Goal: Entertainment & Leisure: Consume media (video, audio)

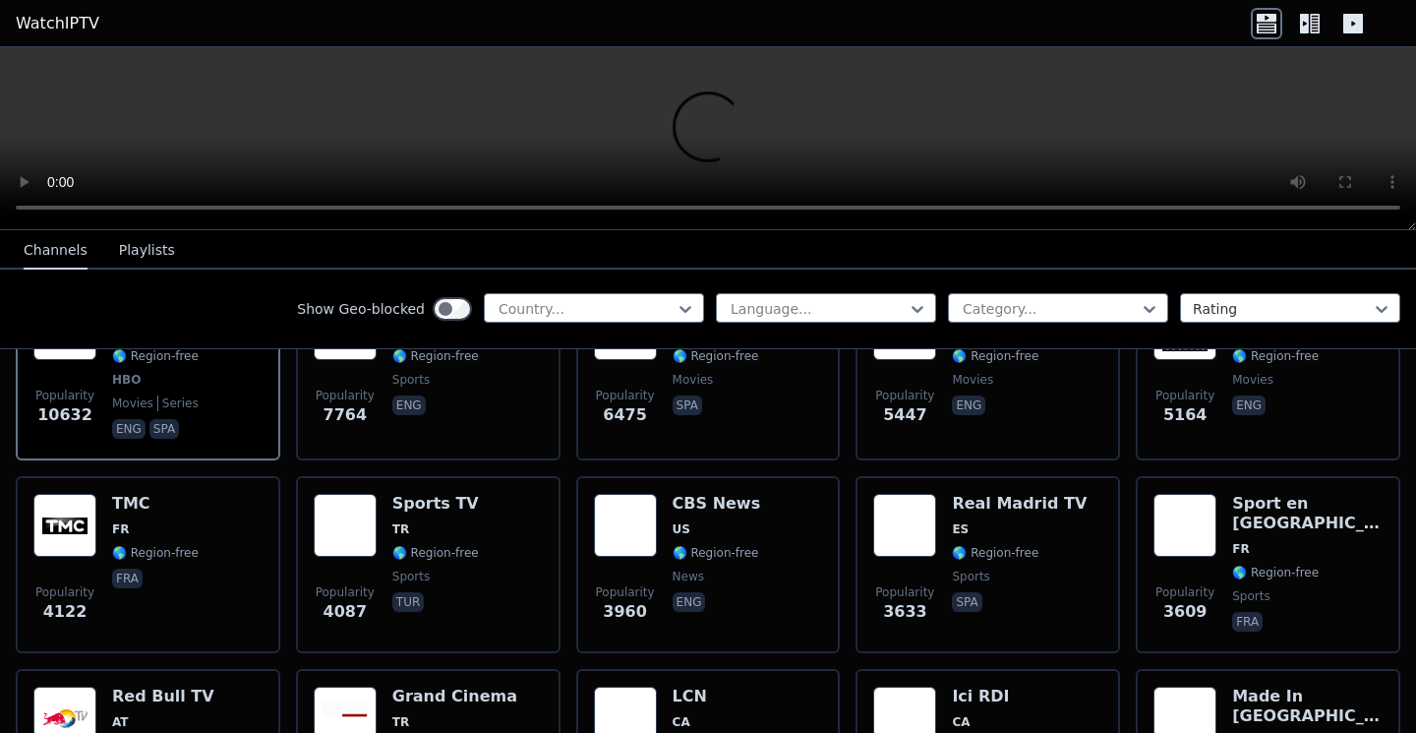
scroll to position [309, 0]
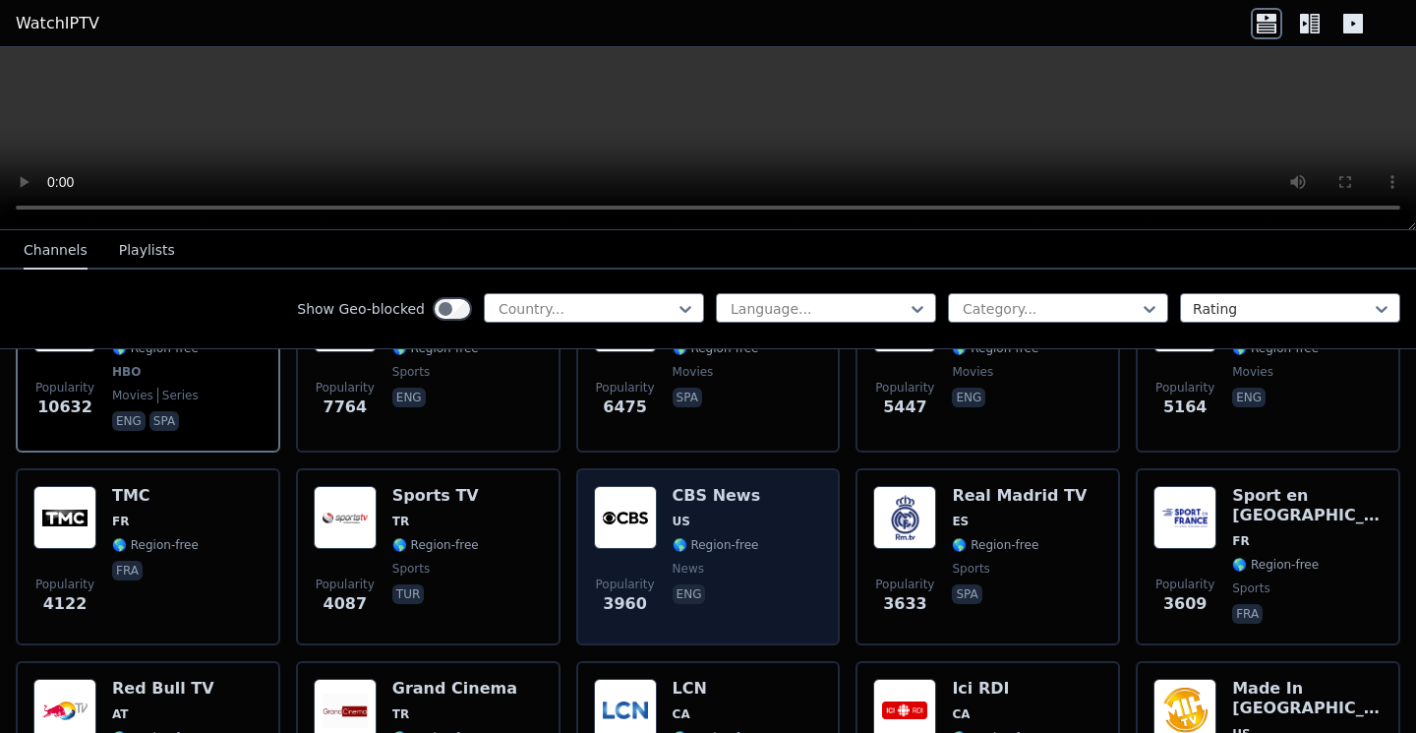
click at [628, 531] on img at bounding box center [625, 517] width 63 height 63
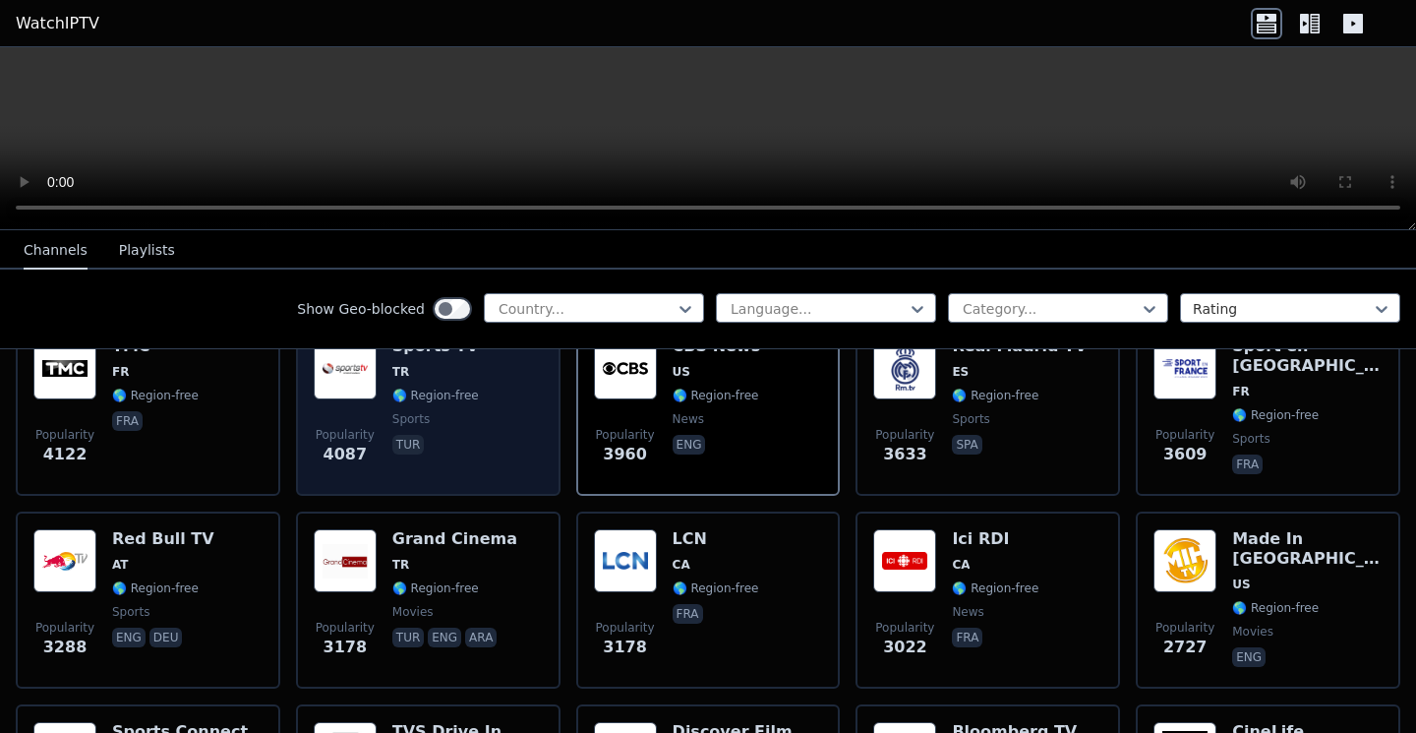
scroll to position [777, 0]
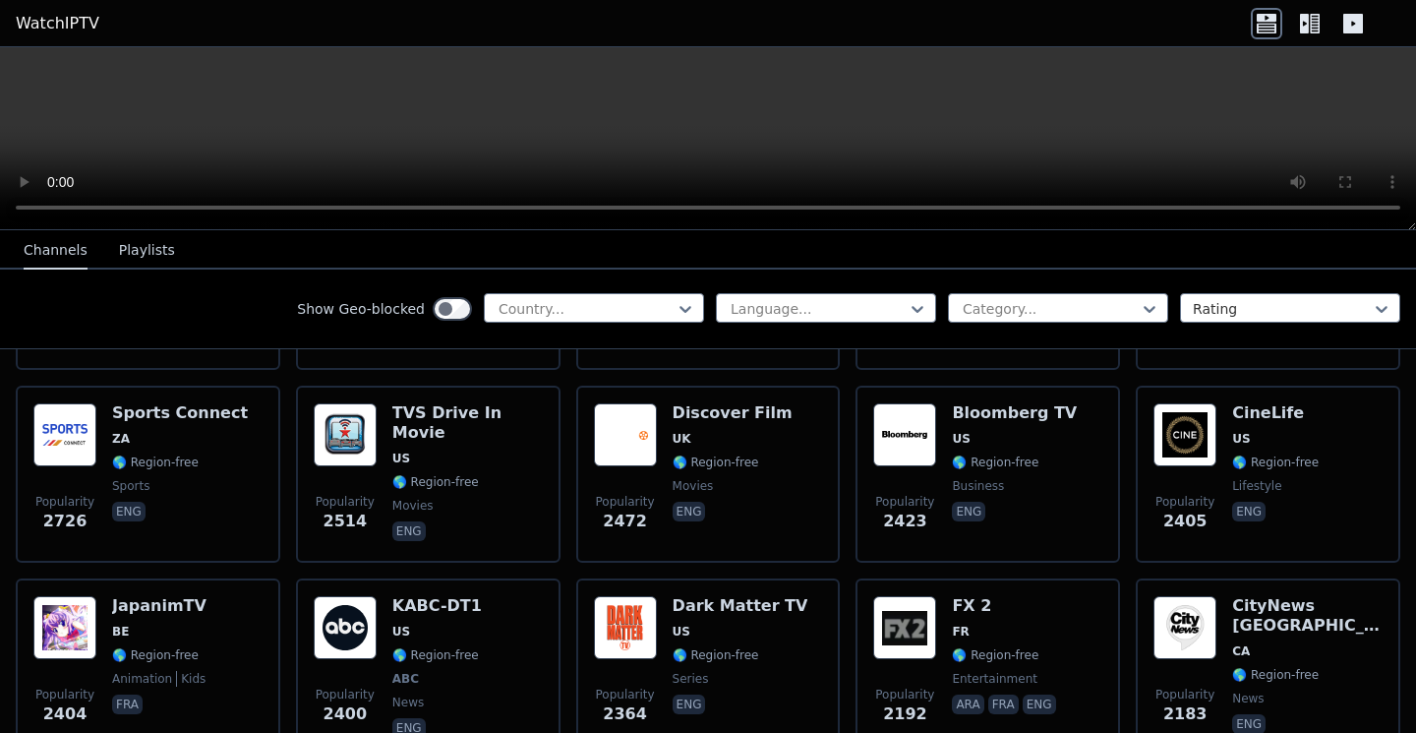
click at [163, 255] on button "Playlists" at bounding box center [147, 250] width 56 height 37
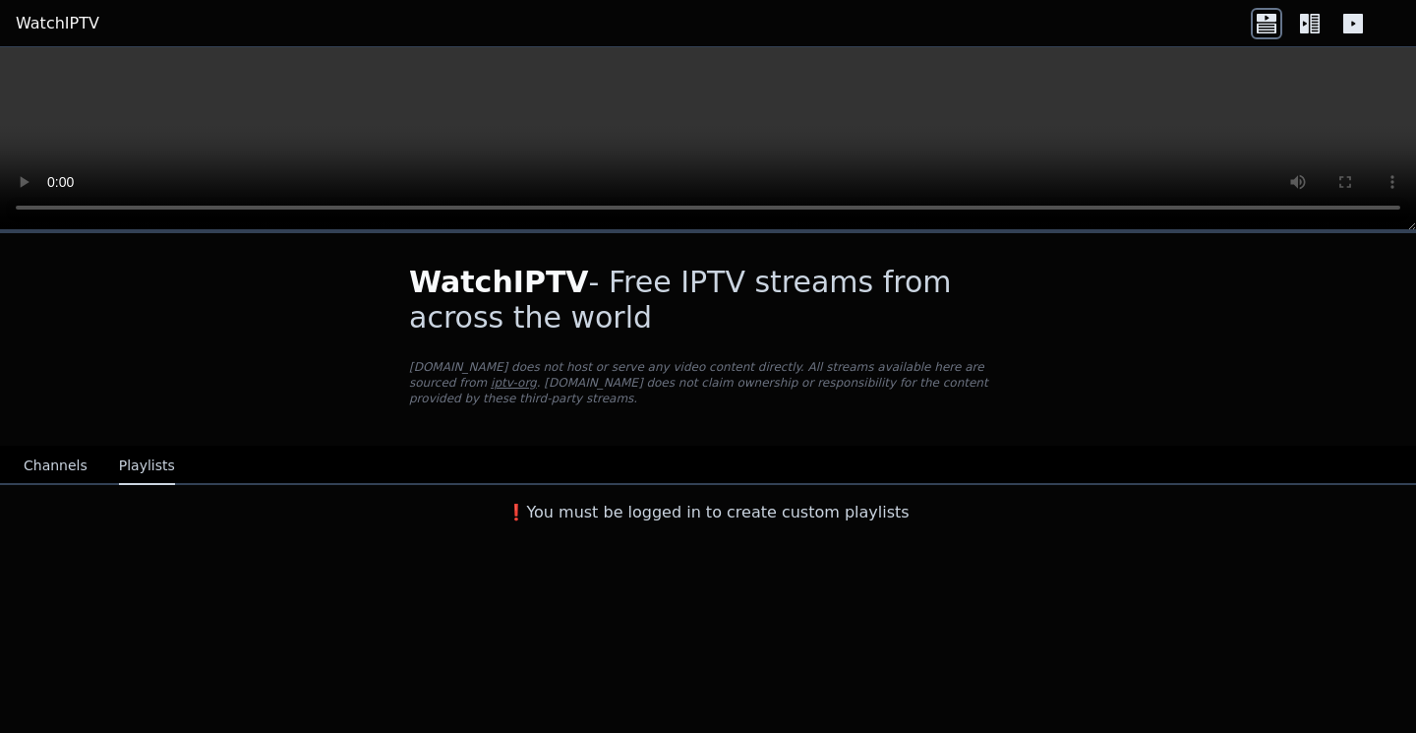
click at [66, 474] on button "Channels" at bounding box center [56, 465] width 64 height 37
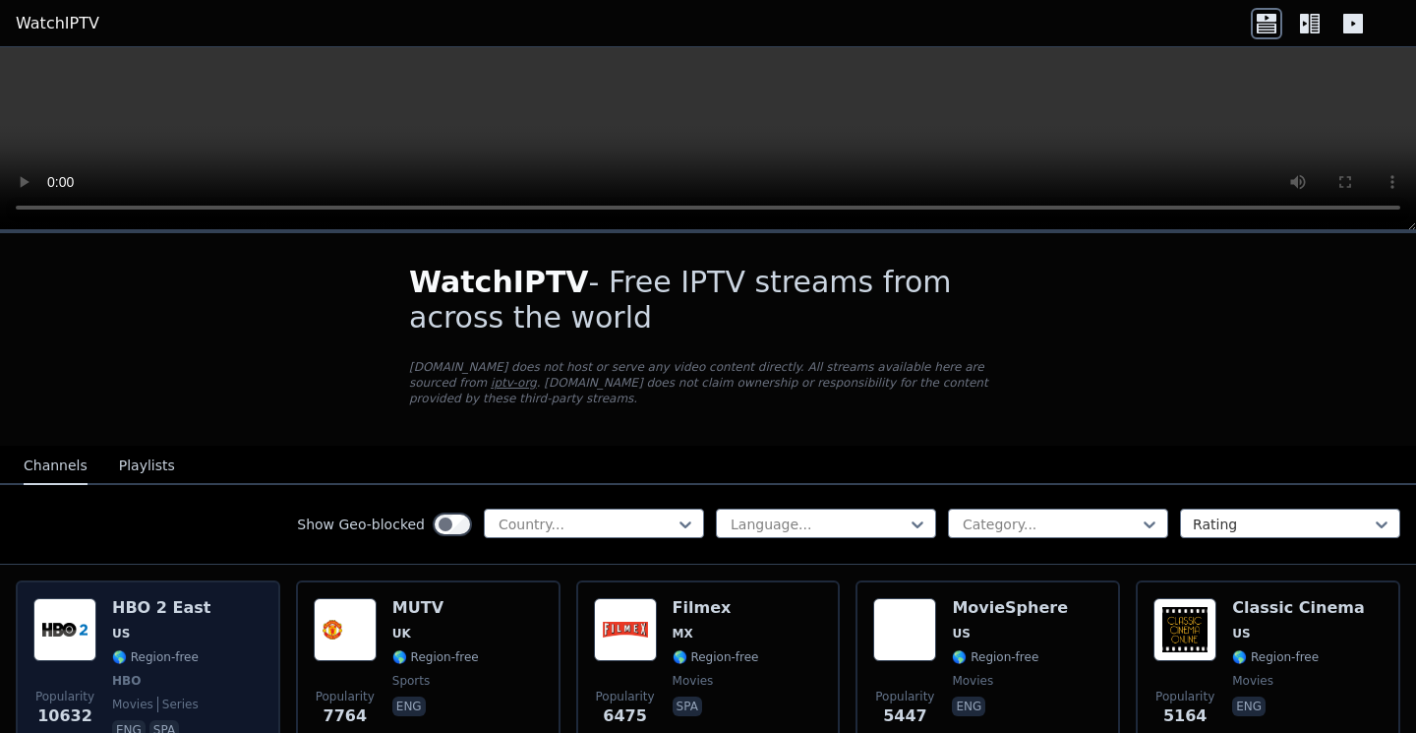
click at [118, 669] on div "HBO 2 East US 🌎 Region-free HBO movies series eng spa" at bounding box center [161, 671] width 98 height 146
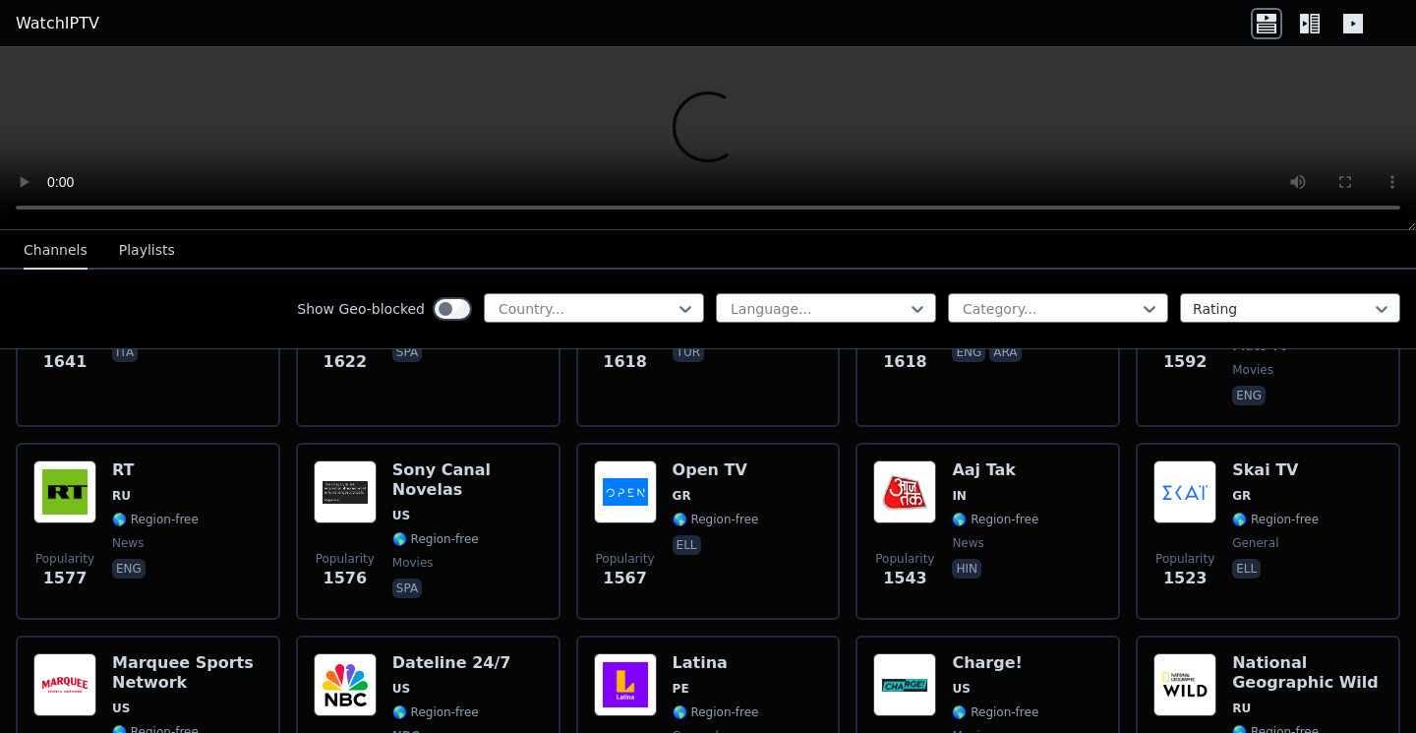
scroll to position [1712, 0]
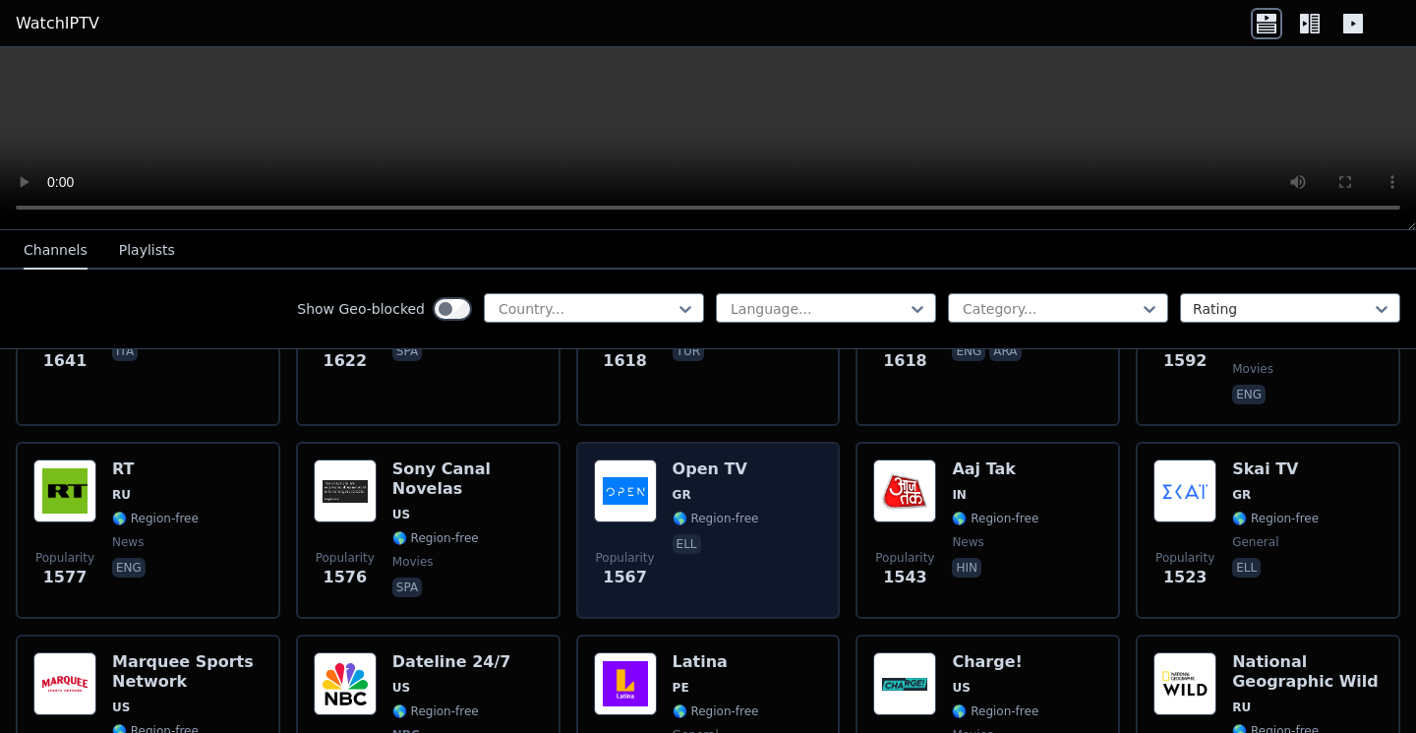
click at [615, 565] on span "1567" at bounding box center [625, 577] width 44 height 24
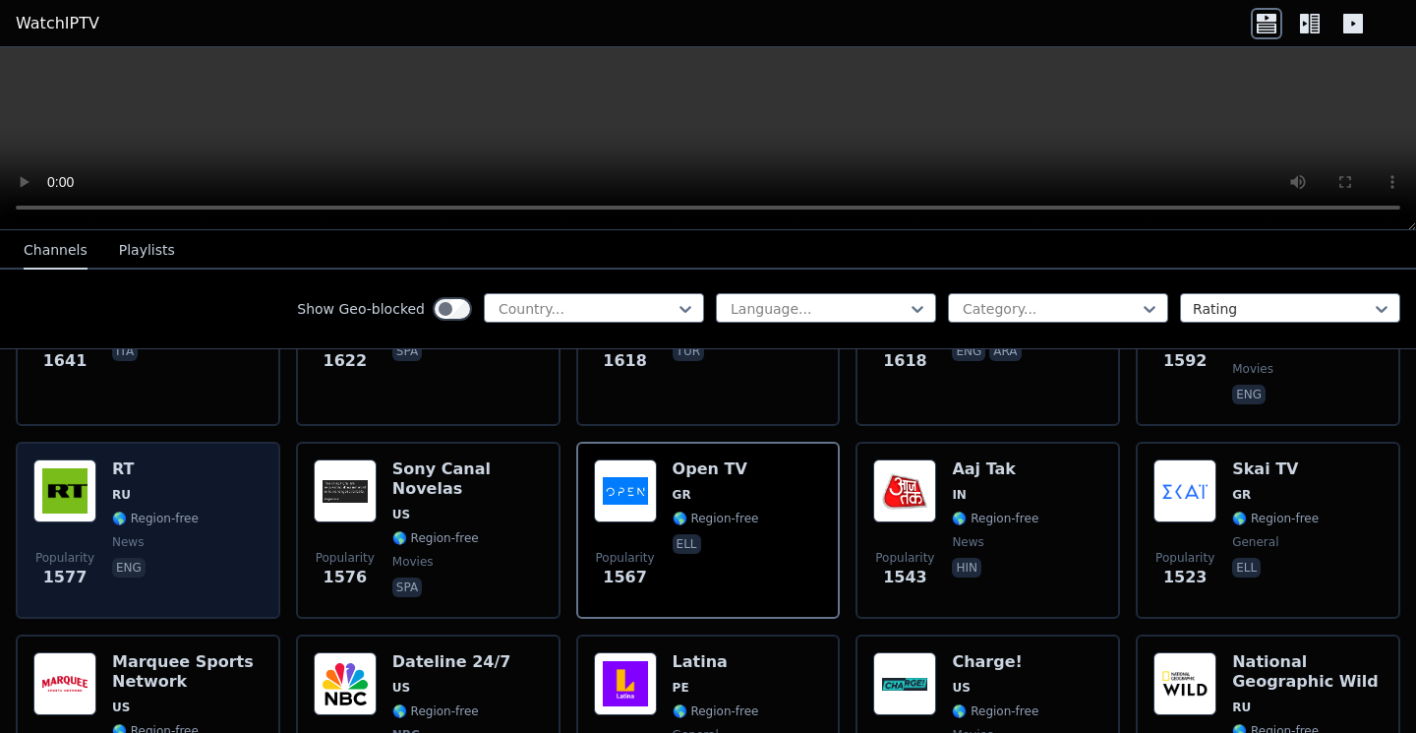
click at [186, 510] on span "🌎 Region-free" at bounding box center [155, 518] width 87 height 16
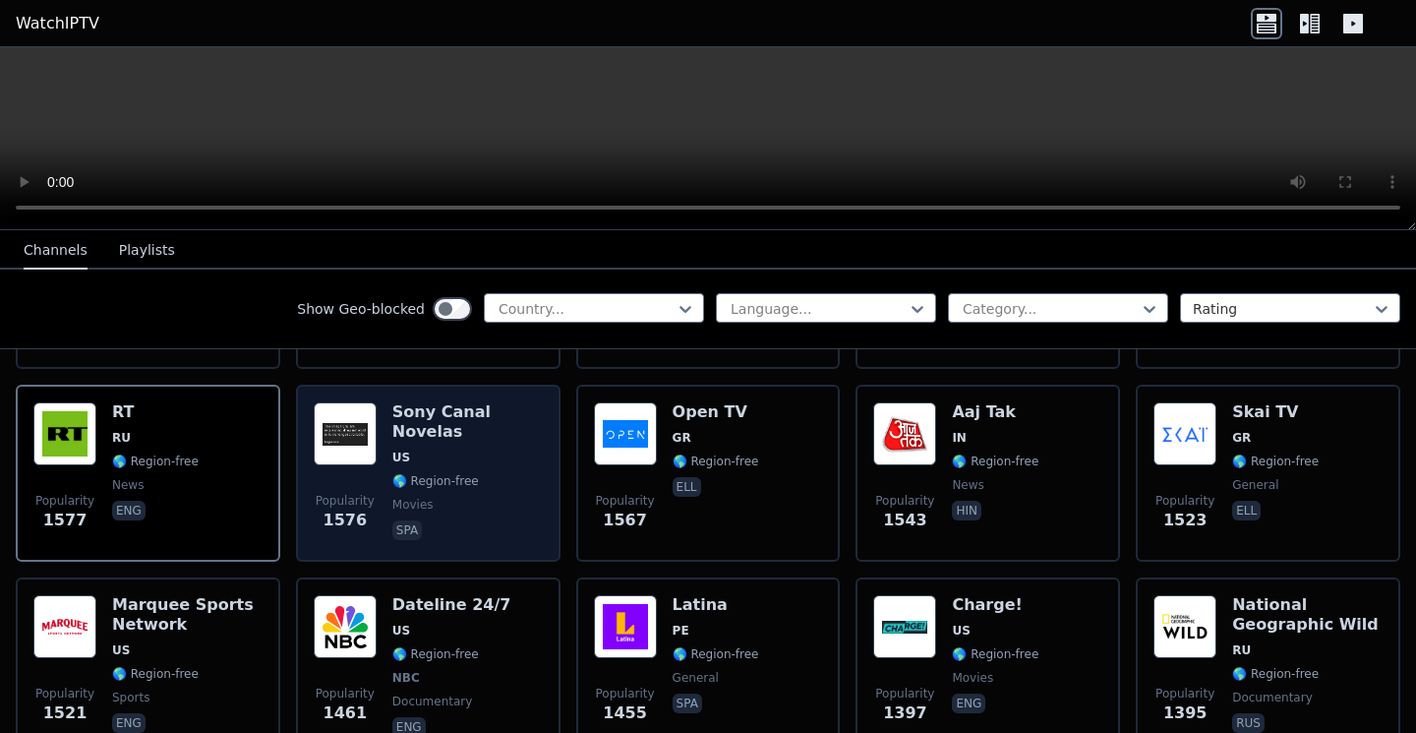
scroll to position [1768, 0]
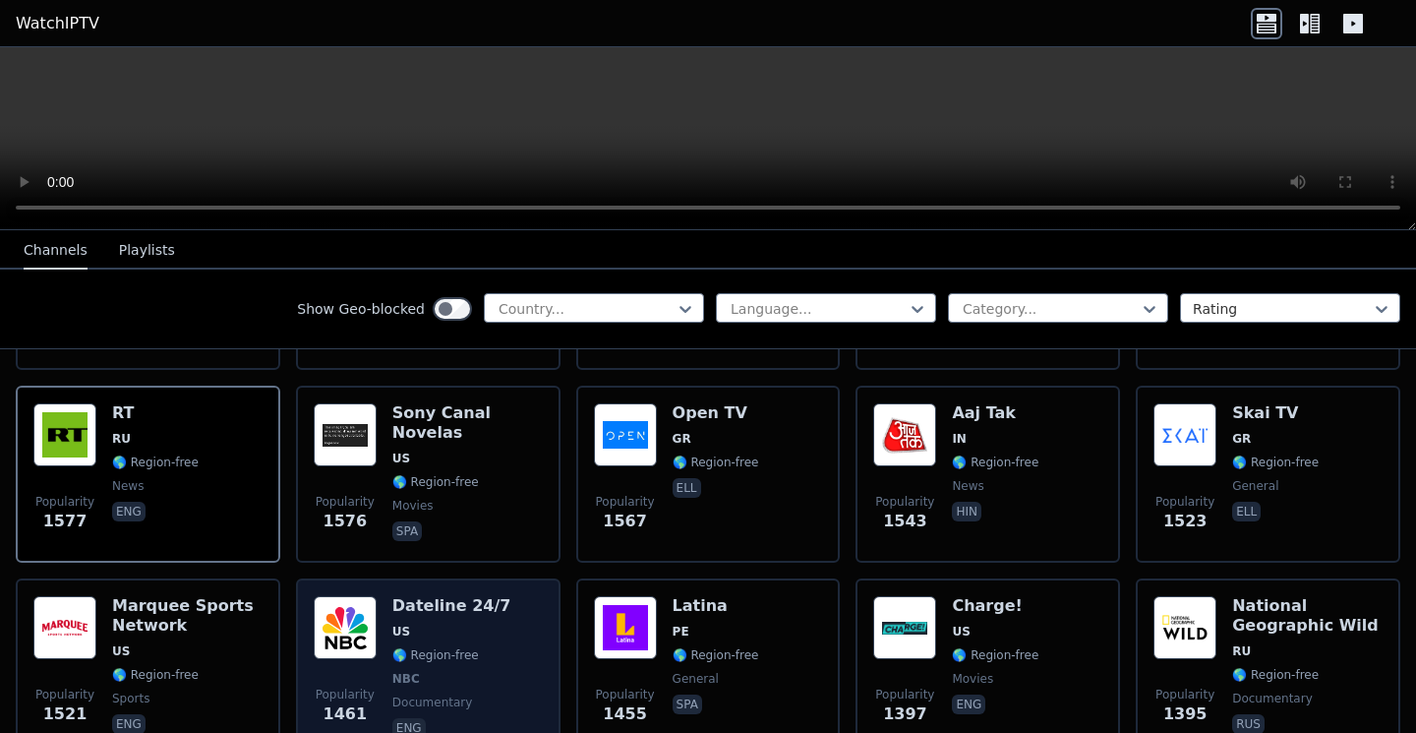
click at [450, 623] on span "US" at bounding box center [451, 631] width 119 height 16
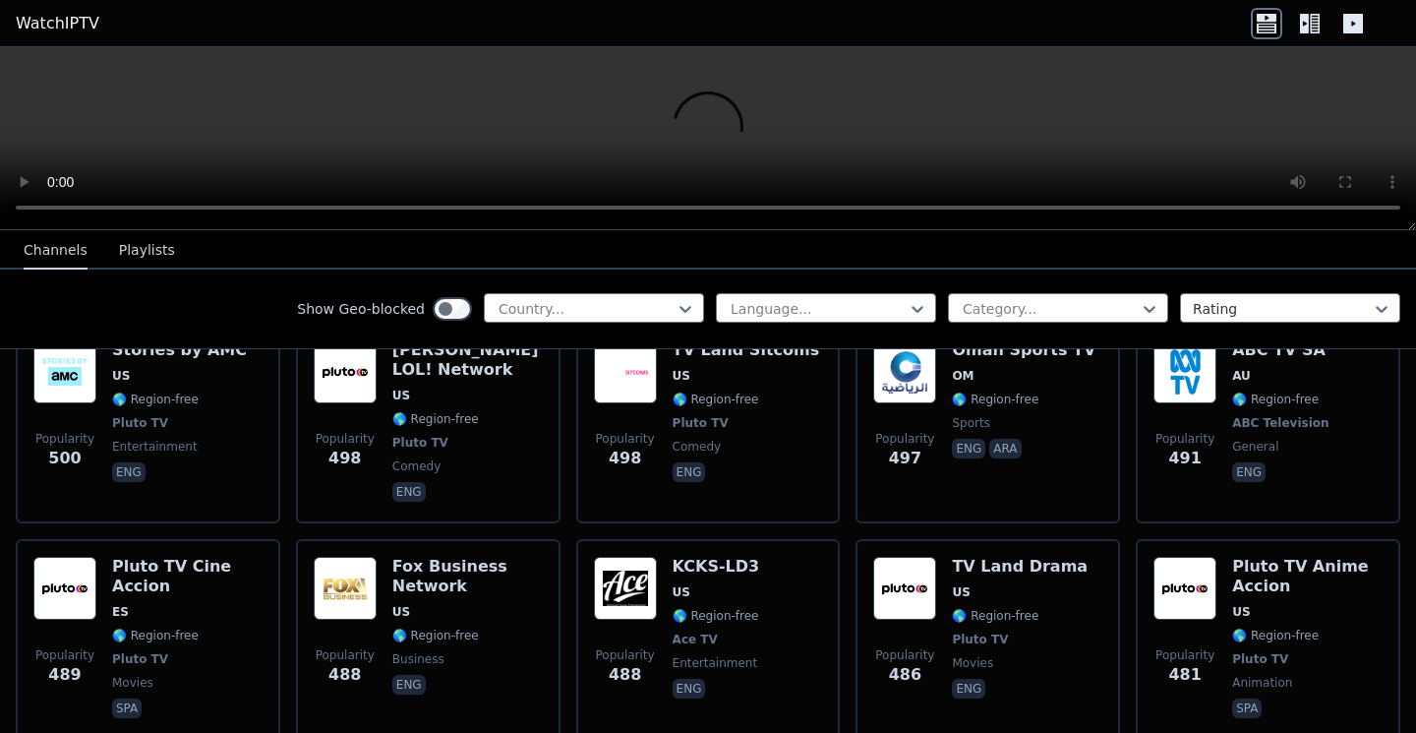
scroll to position [8068, 0]
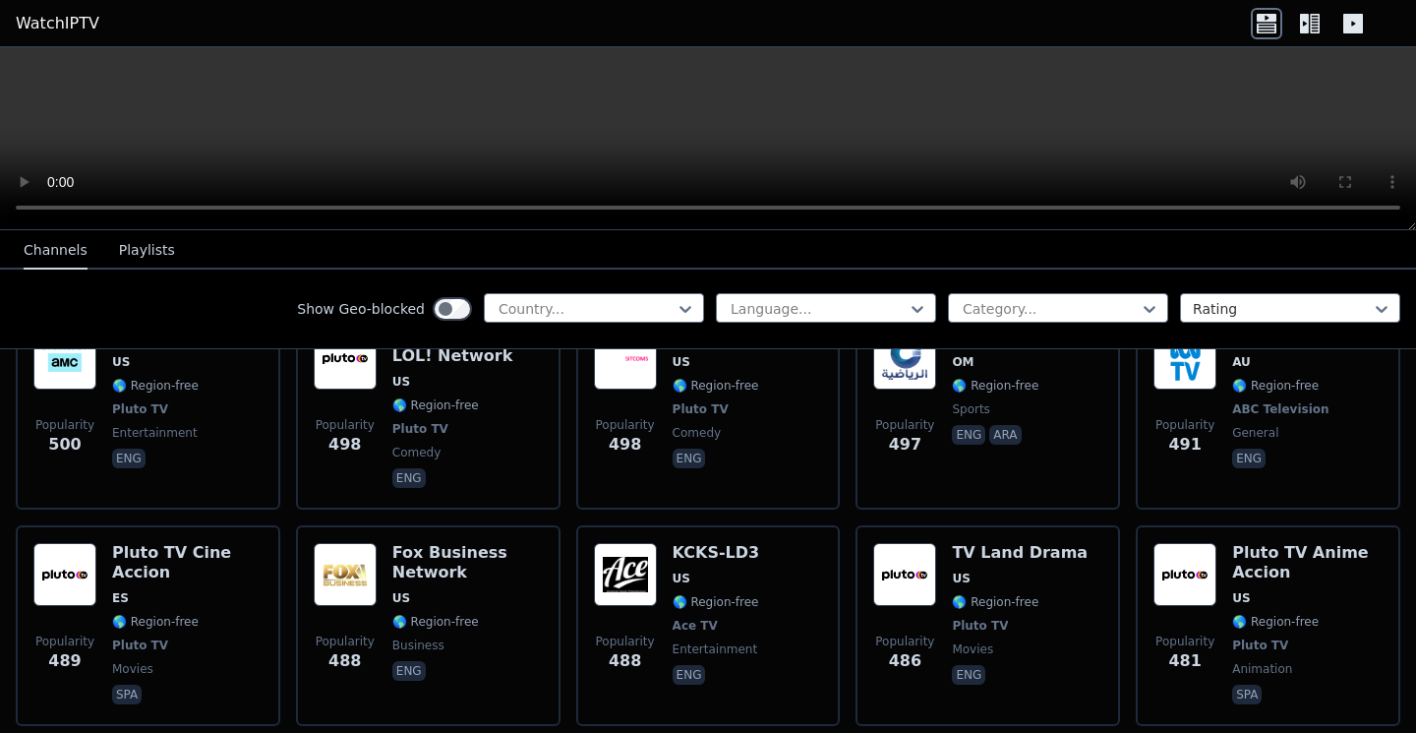
click at [1309, 23] on icon at bounding box center [1309, 23] width 31 height 31
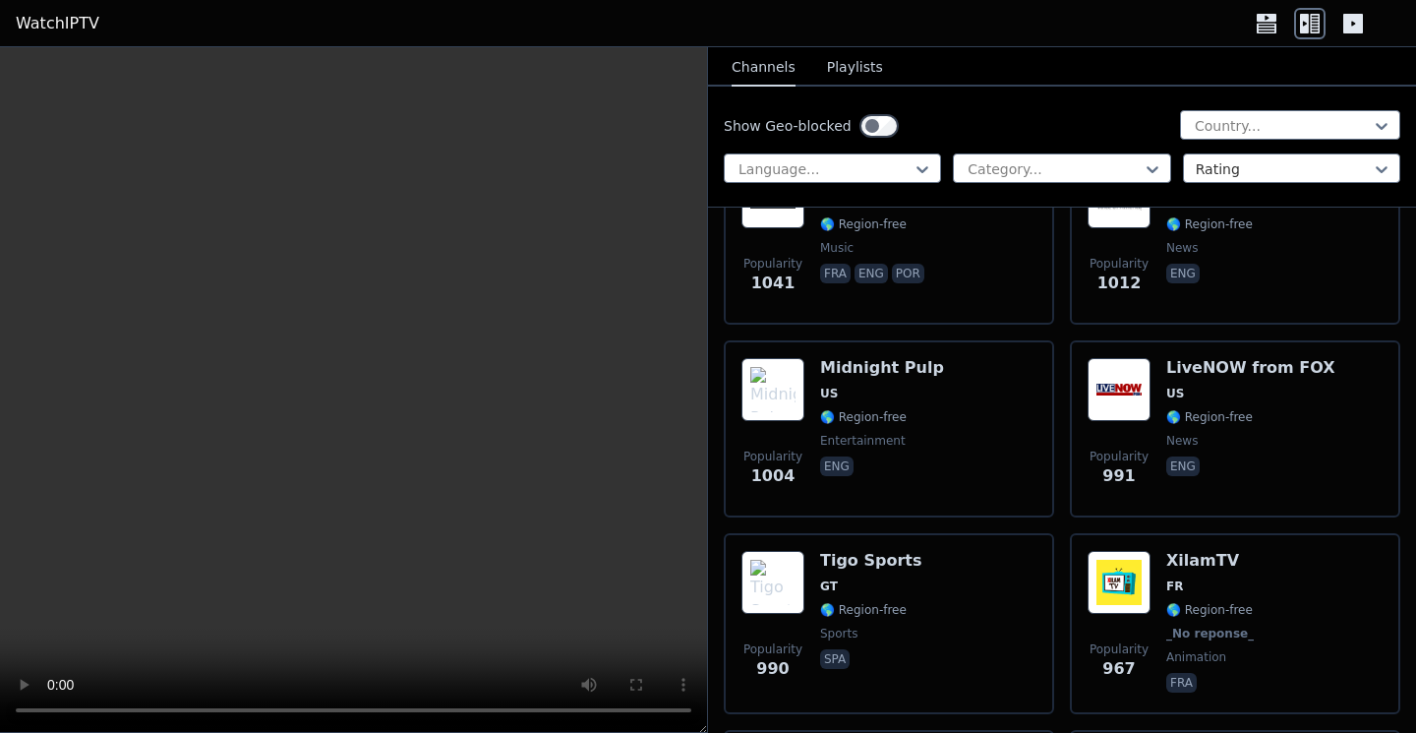
scroll to position [7775, 0]
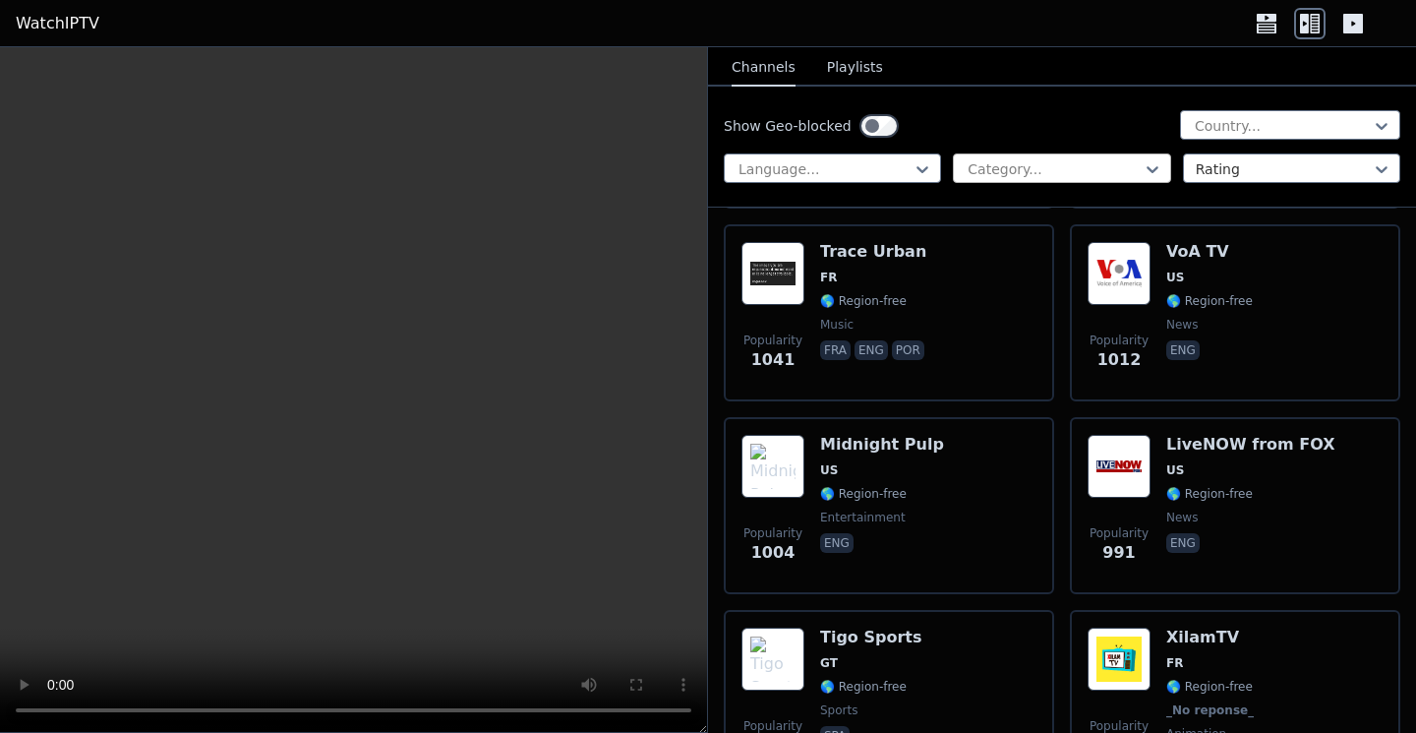
click at [1042, 157] on div "Category..." at bounding box center [1061, 168] width 217 height 30
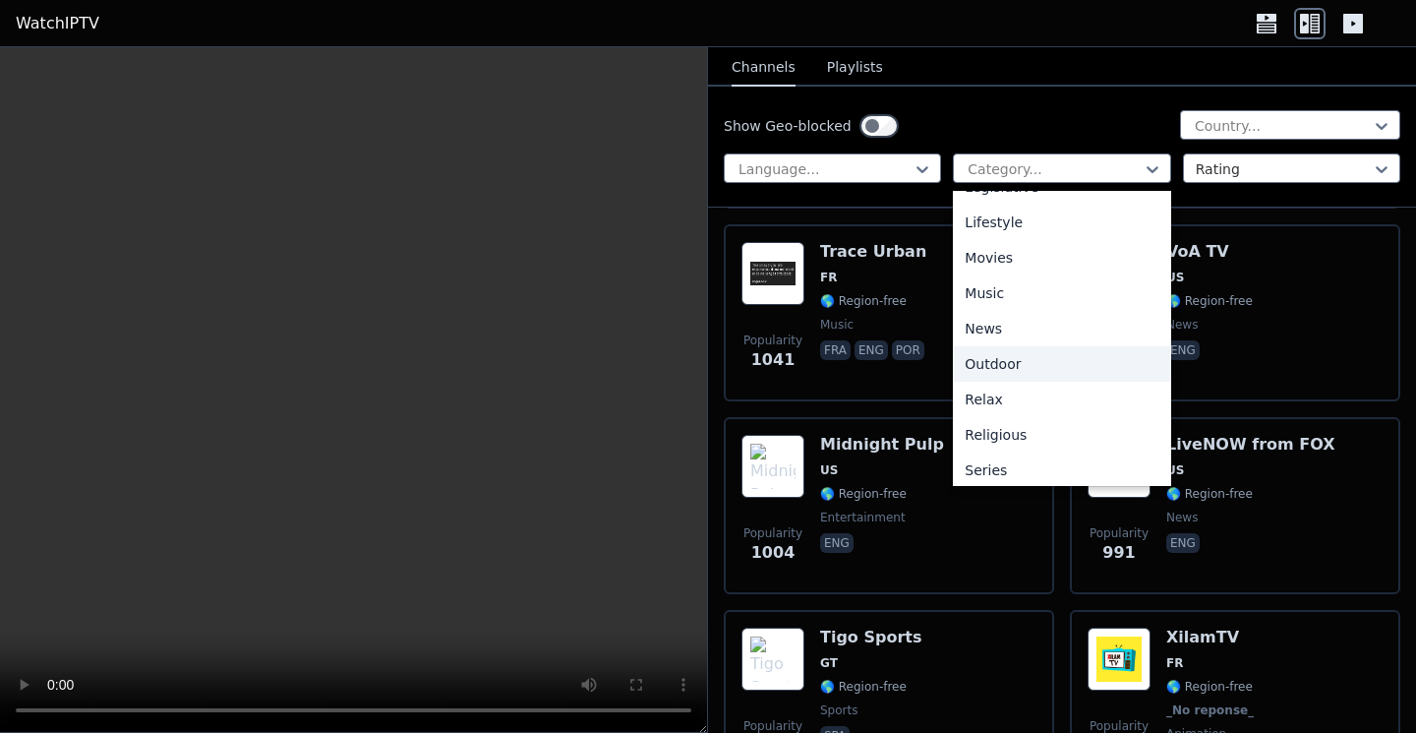
scroll to position [669, 0]
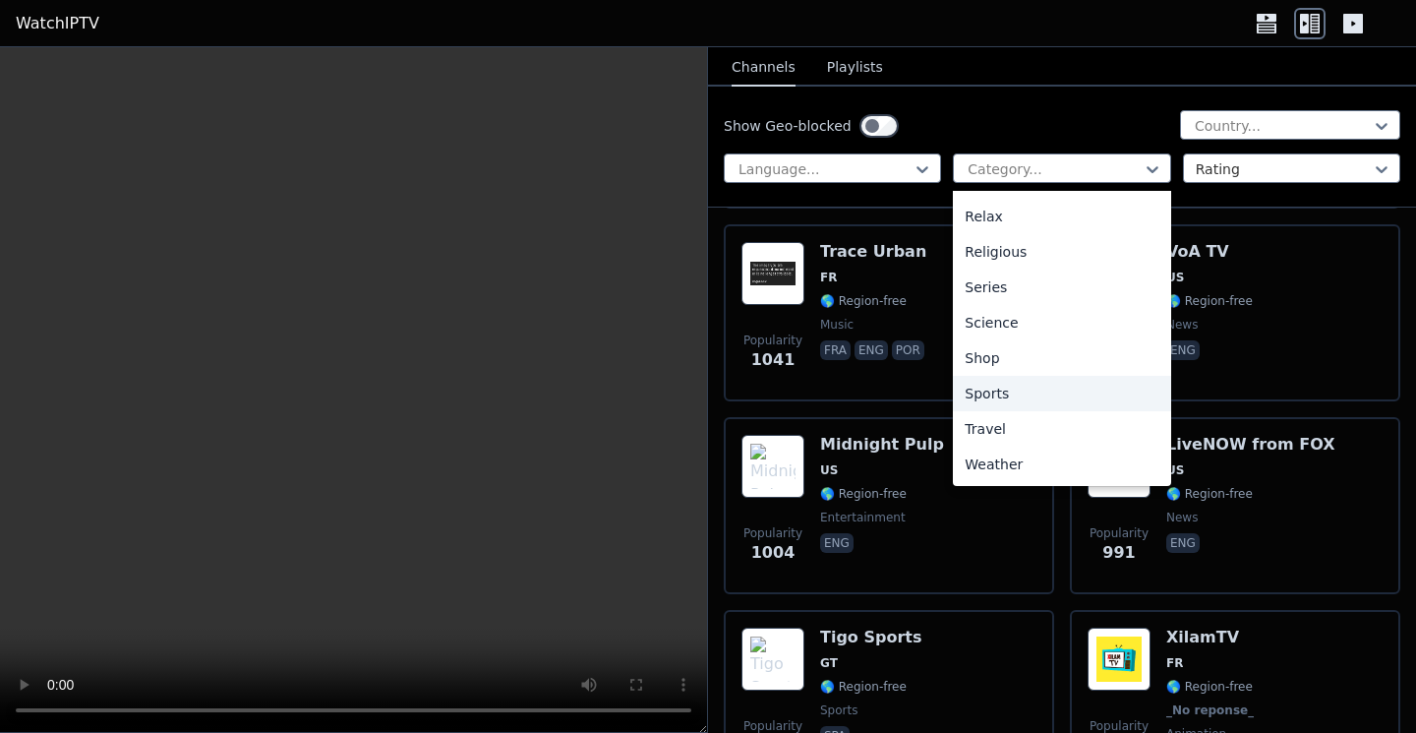
click at [1020, 391] on div "Sports" at bounding box center [1061, 393] width 217 height 35
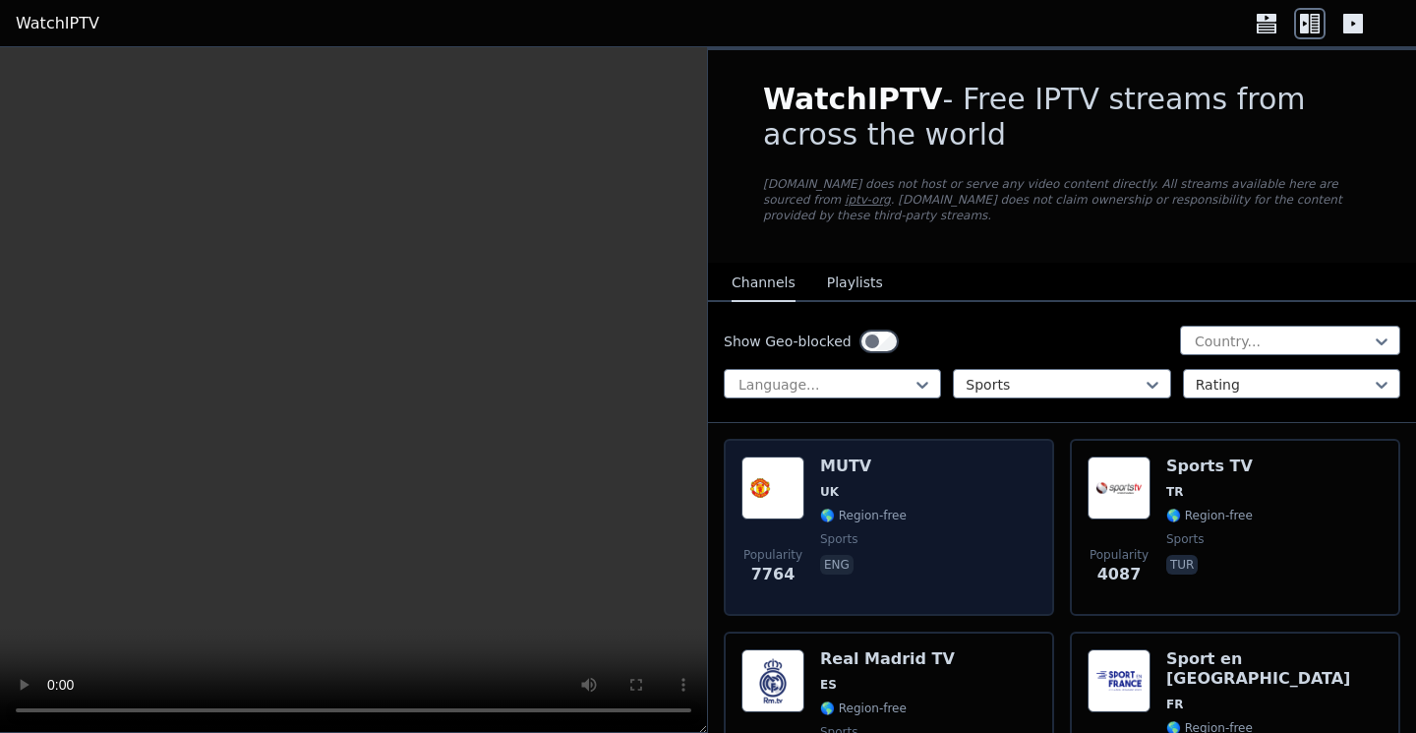
click at [970, 522] on div "Popularity 7764 MUTV [GEOGRAPHIC_DATA] 🌎 Region-free sports eng" at bounding box center [888, 527] width 295 height 142
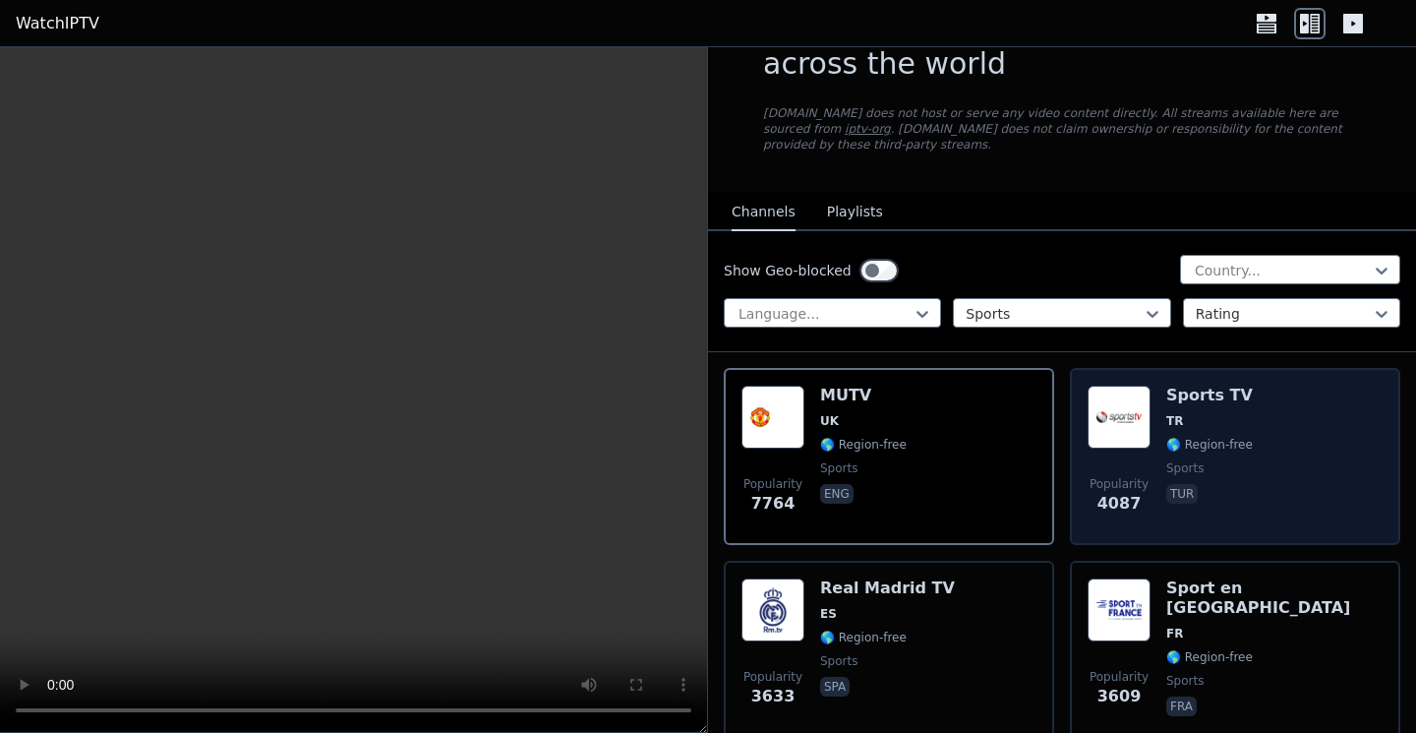
scroll to position [125, 0]
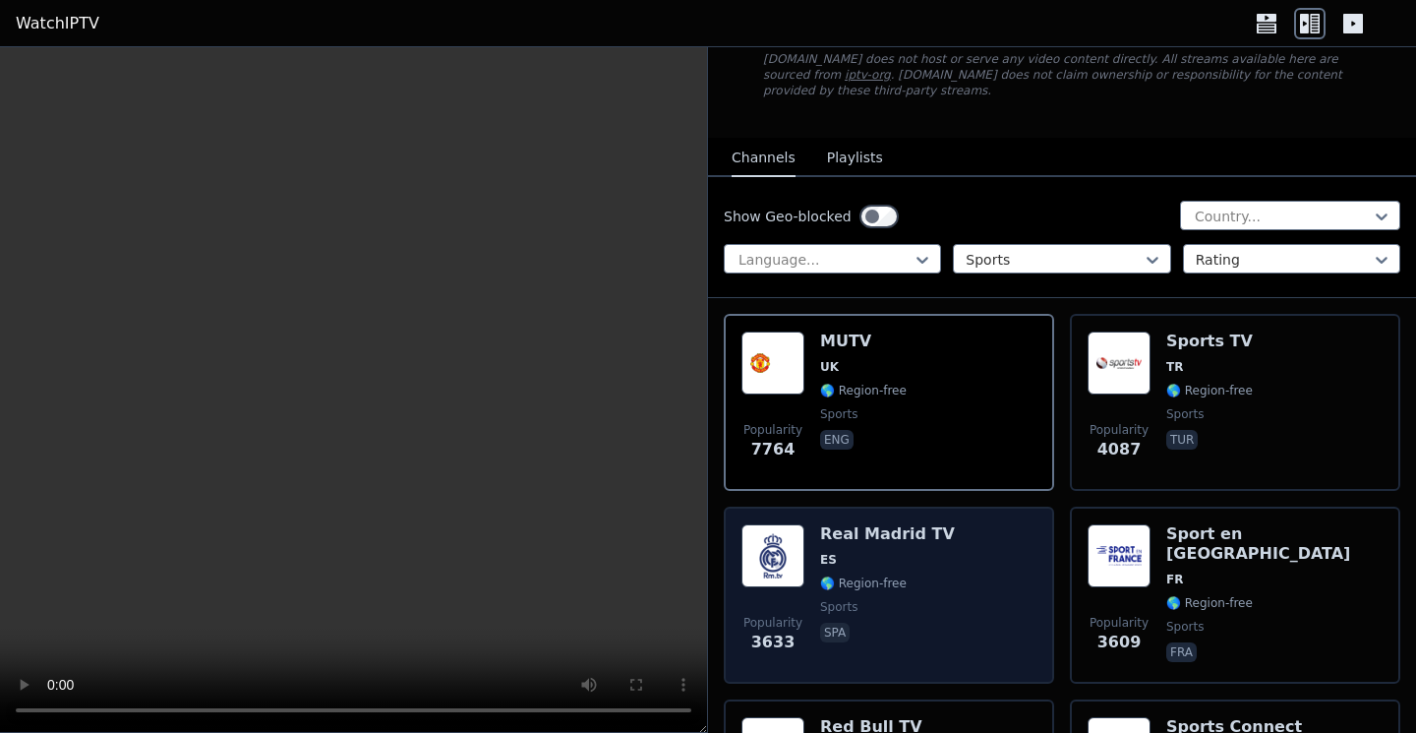
click at [904, 563] on span "ES" at bounding box center [887, 560] width 135 height 16
click at [874, 623] on span "spa" at bounding box center [887, 634] width 135 height 24
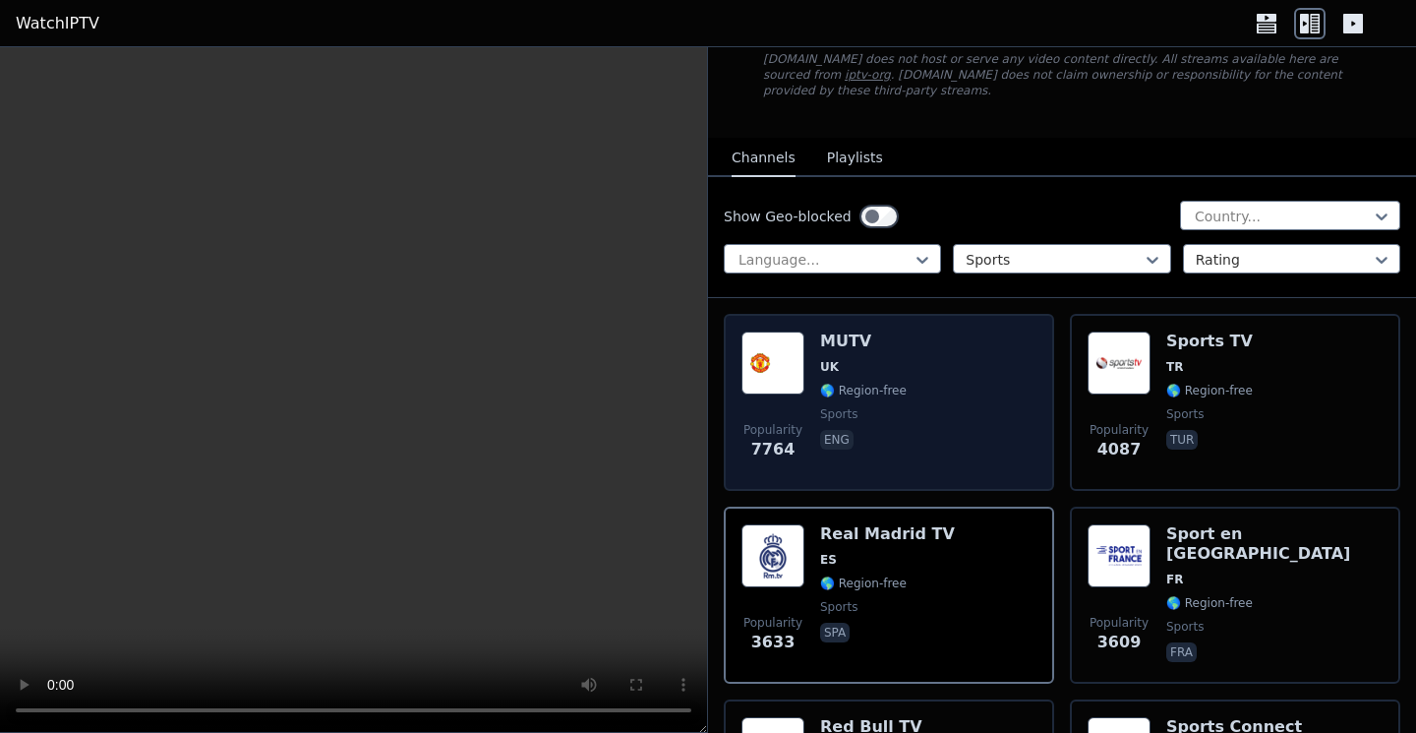
click at [884, 456] on div "MUTV UK 🌎 Region-free sports eng" at bounding box center [863, 402] width 87 height 142
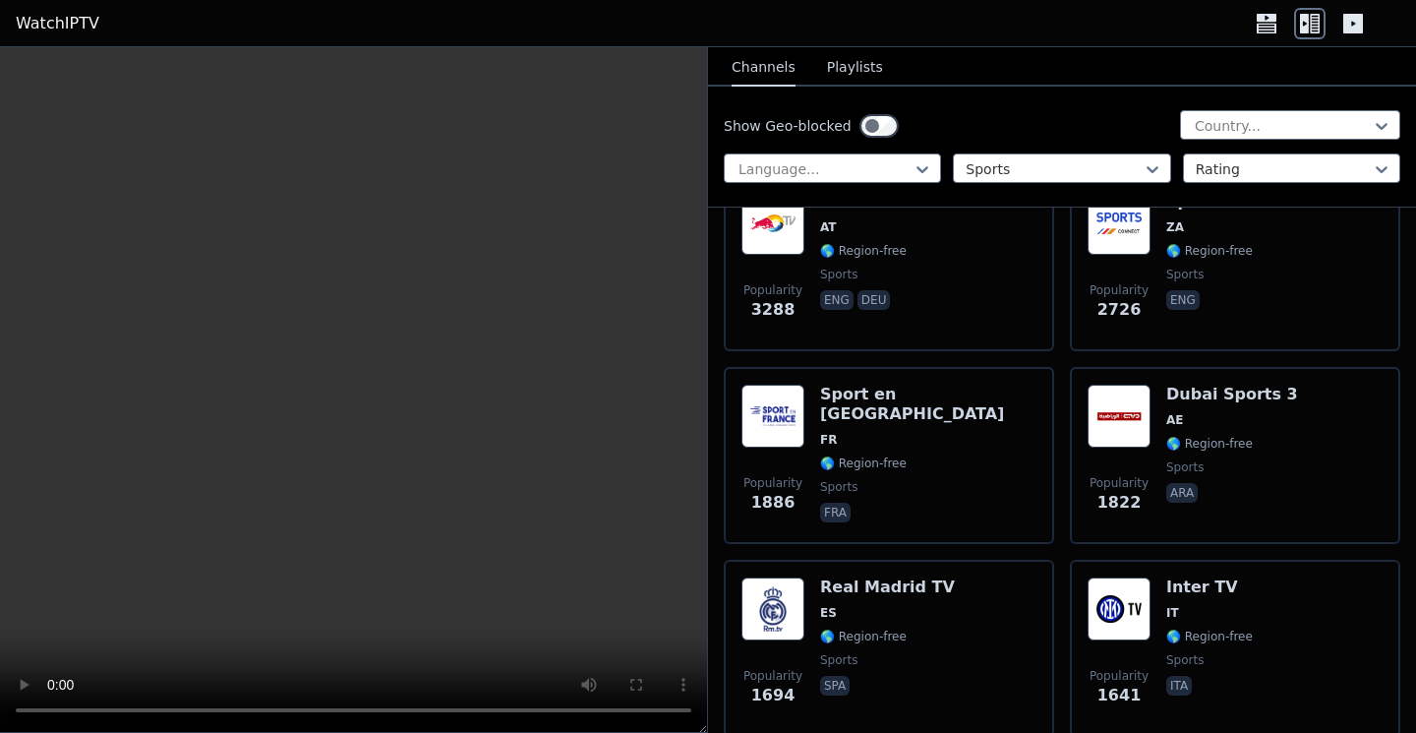
scroll to position [653, 0]
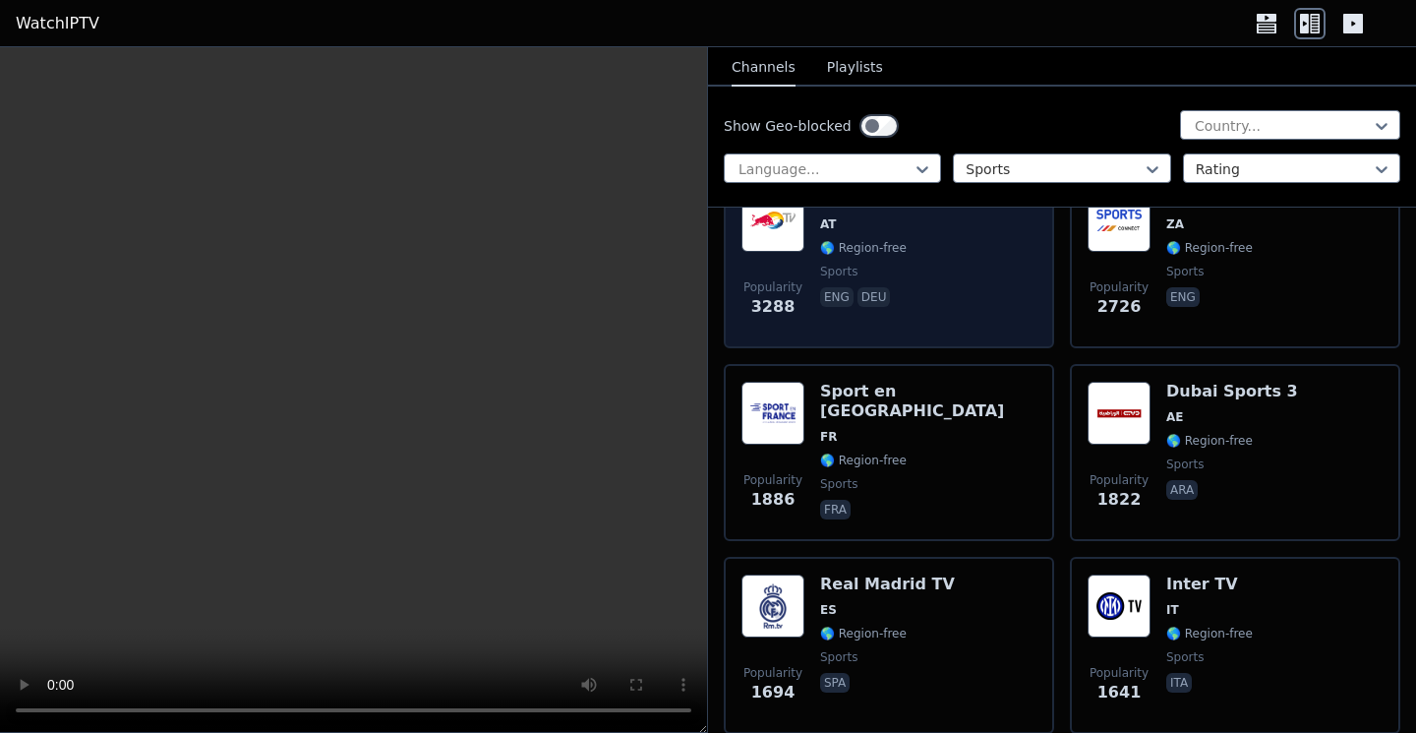
click at [860, 217] on span "AT" at bounding box center [871, 224] width 102 height 16
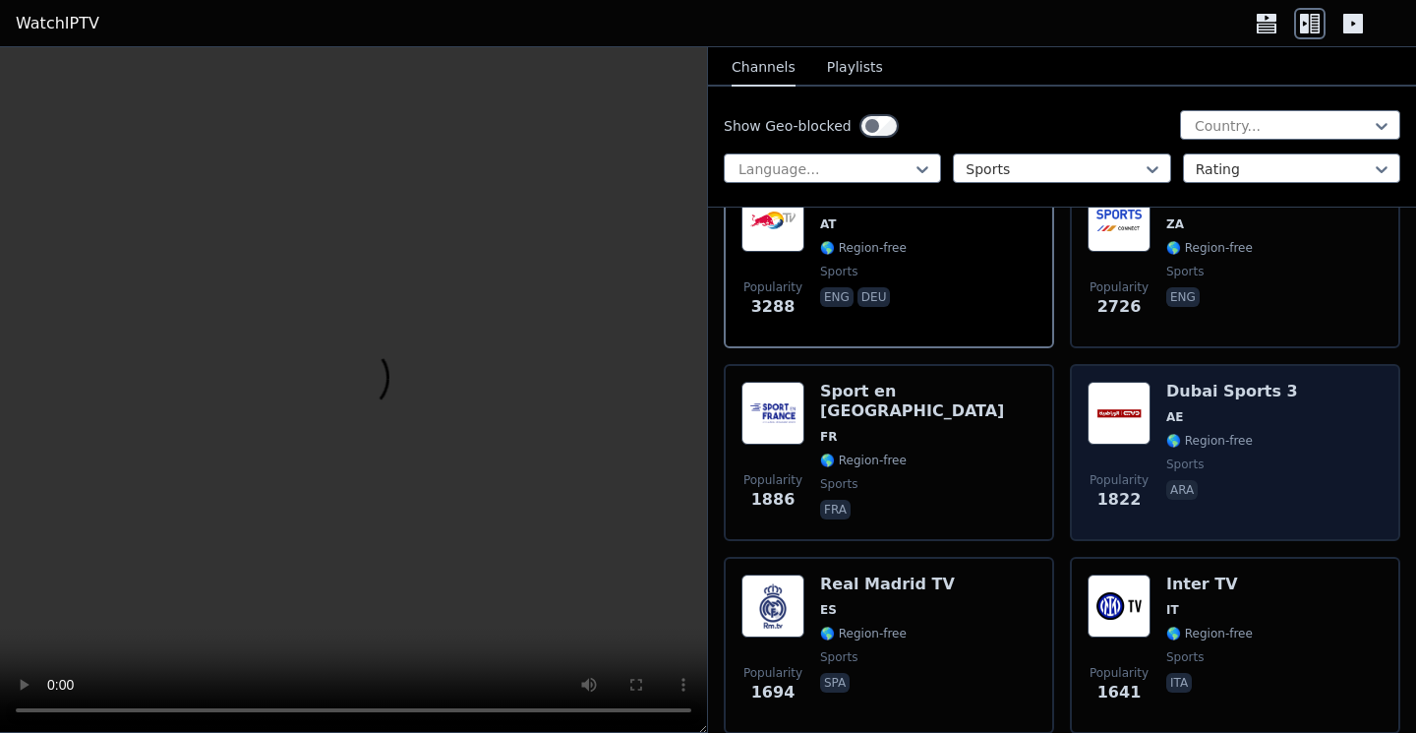
click at [1185, 448] on div "Dubai Sports 3 AE 🌎 Region-free sports ara" at bounding box center [1232, 453] width 132 height 142
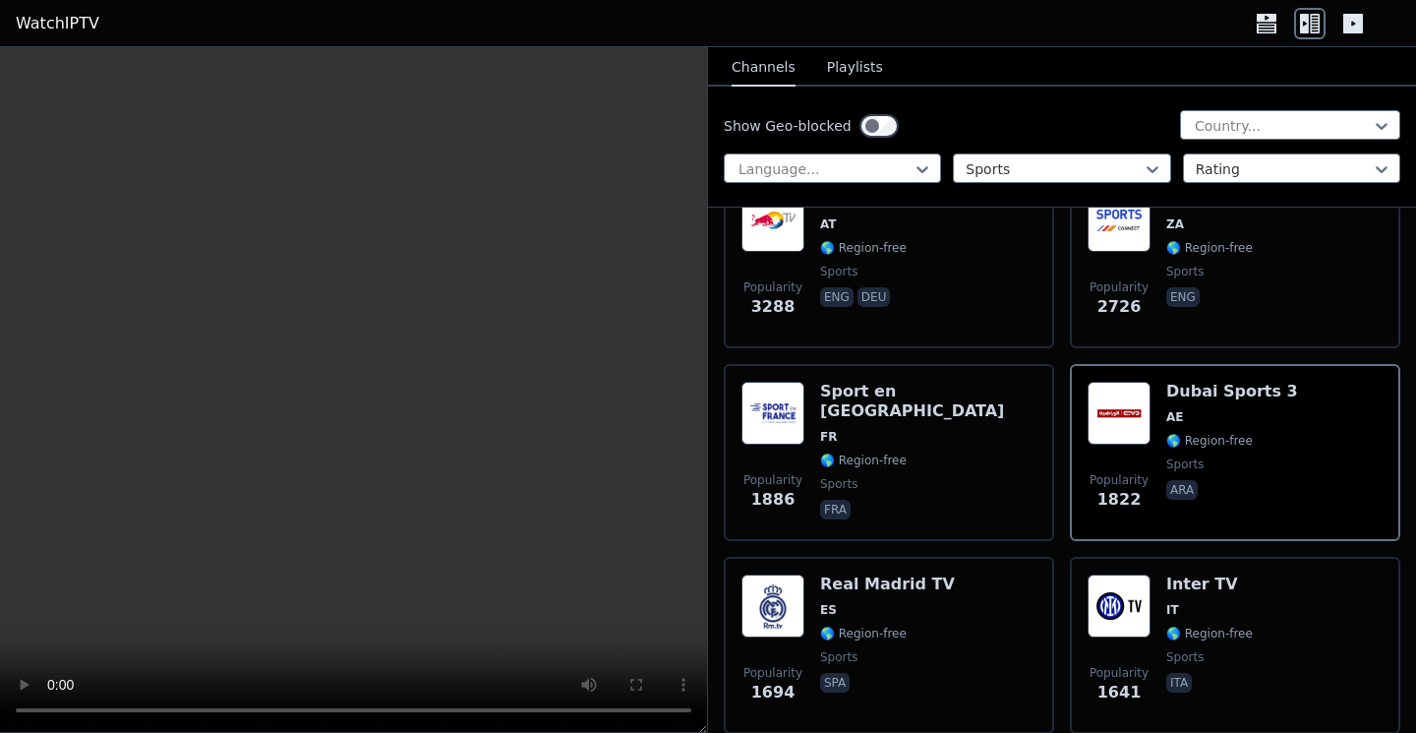
click at [371, 622] on video at bounding box center [353, 389] width 707 height 685
click at [480, 237] on video at bounding box center [353, 389] width 707 height 685
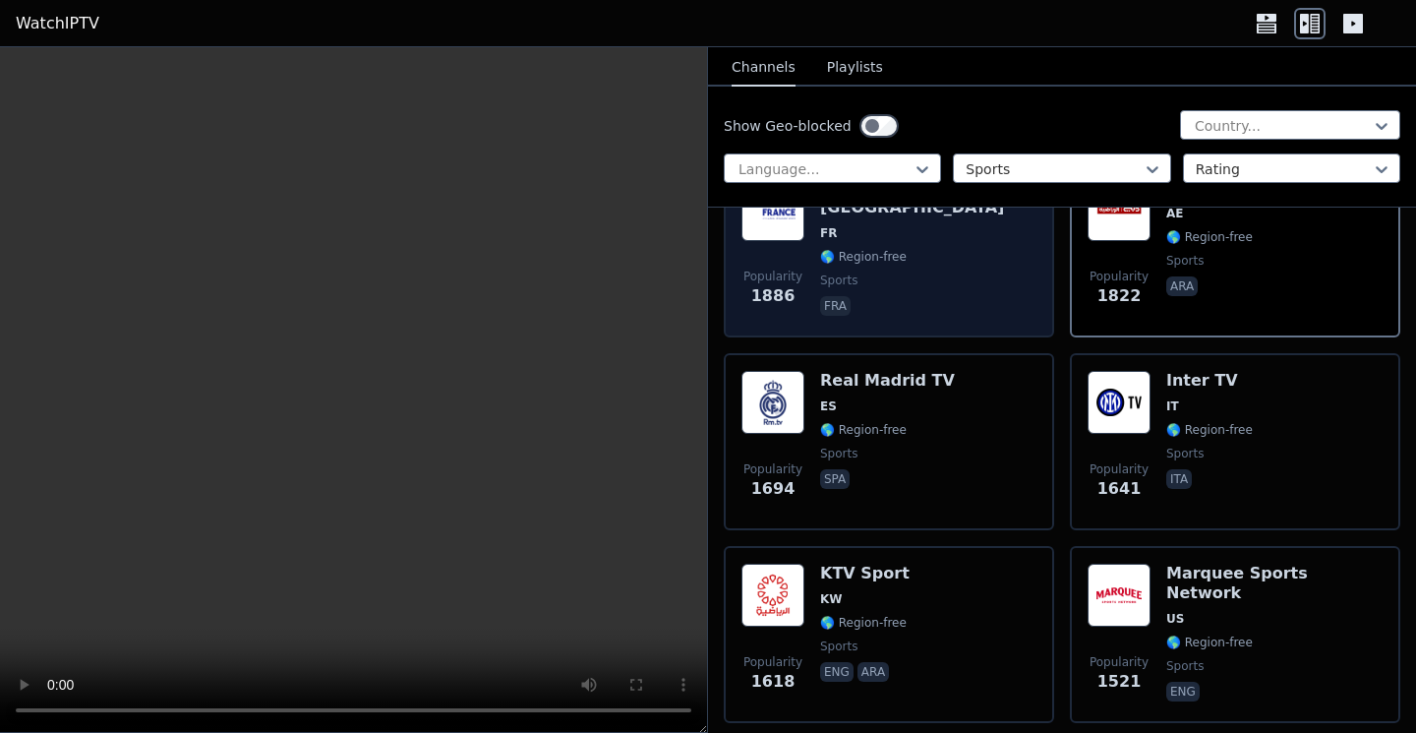
scroll to position [873, 0]
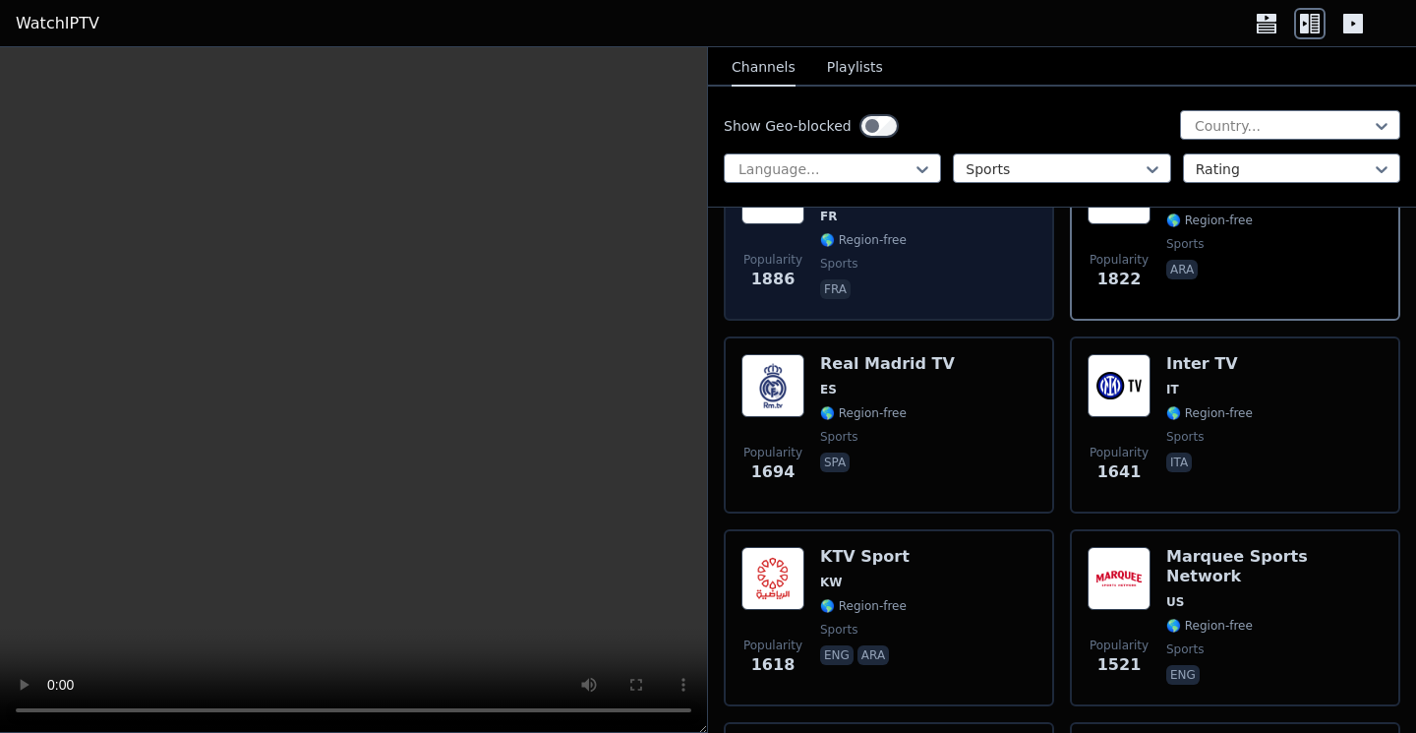
click at [911, 405] on span "🌎 Region-free" at bounding box center [887, 413] width 135 height 16
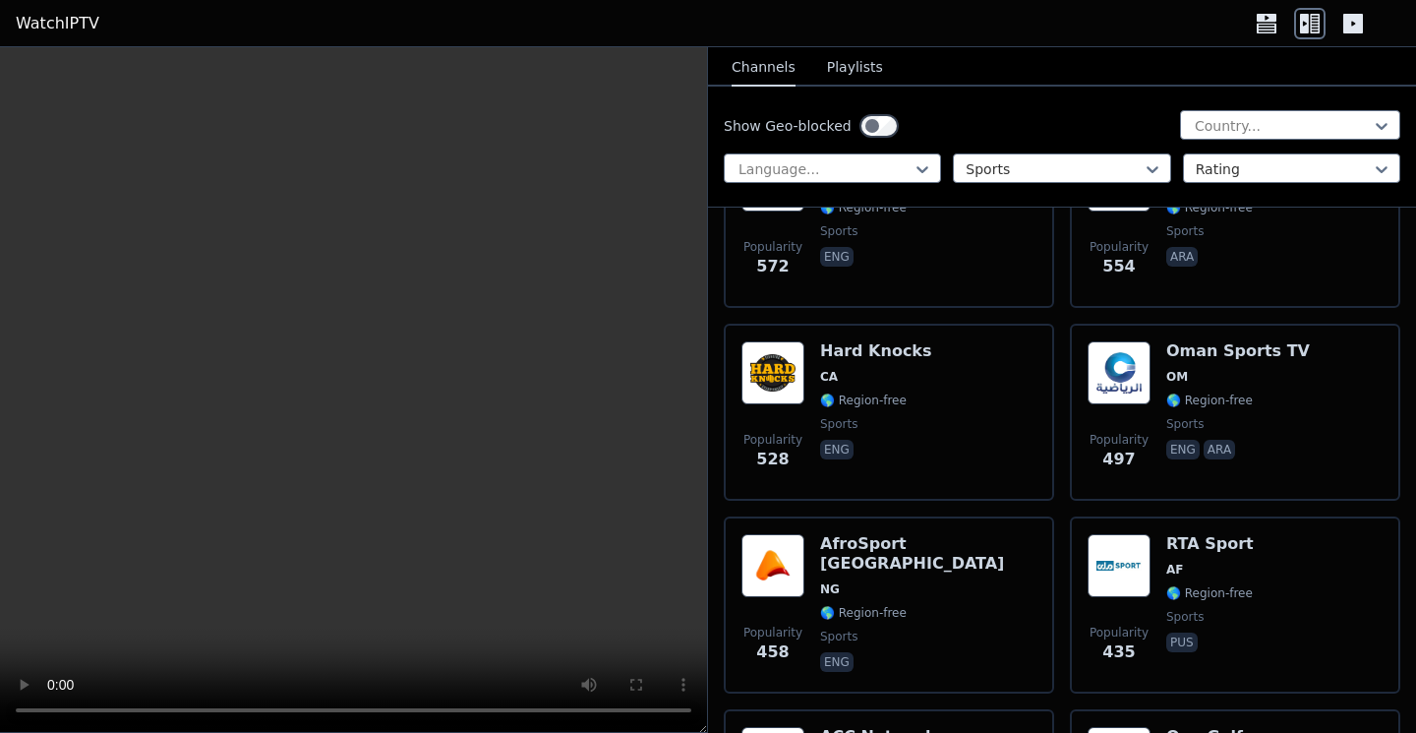
scroll to position [3696, 0]
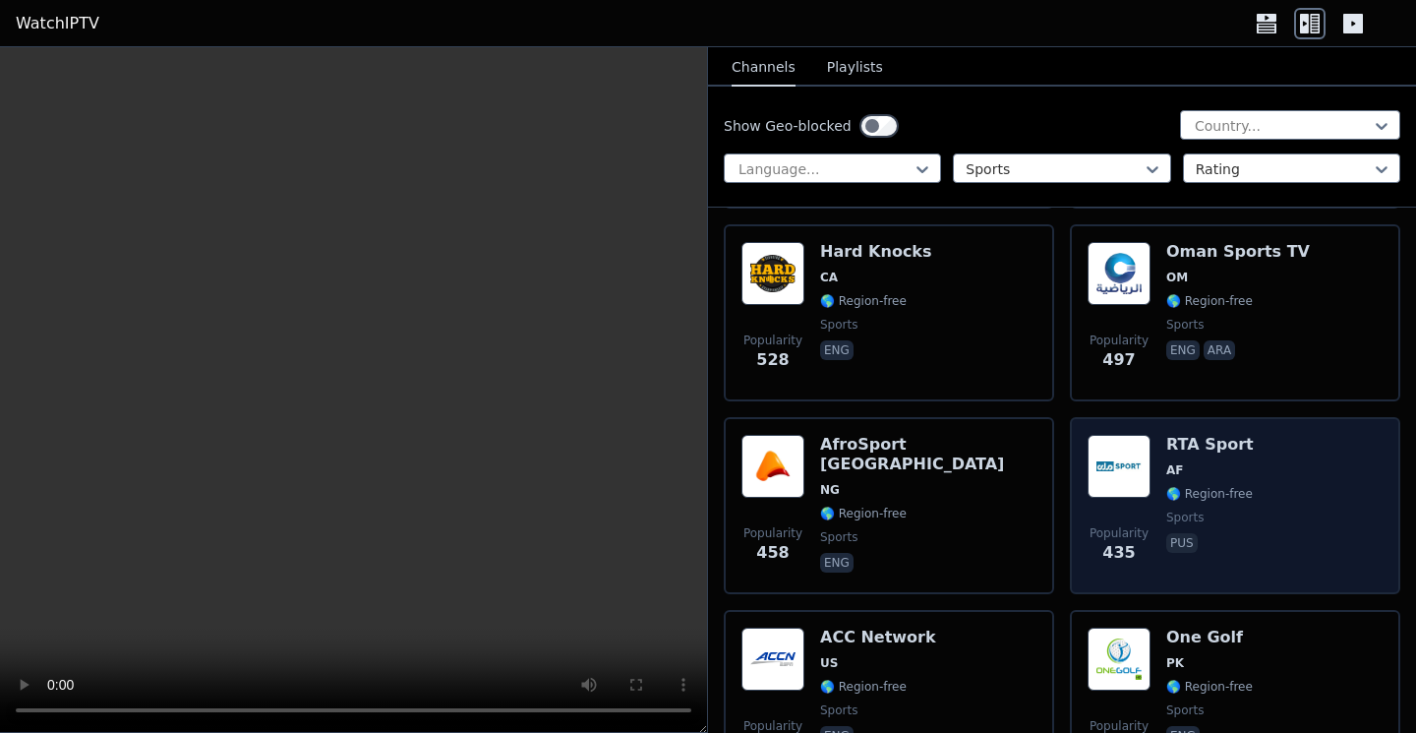
click at [1115, 461] on img at bounding box center [1119, 466] width 63 height 63
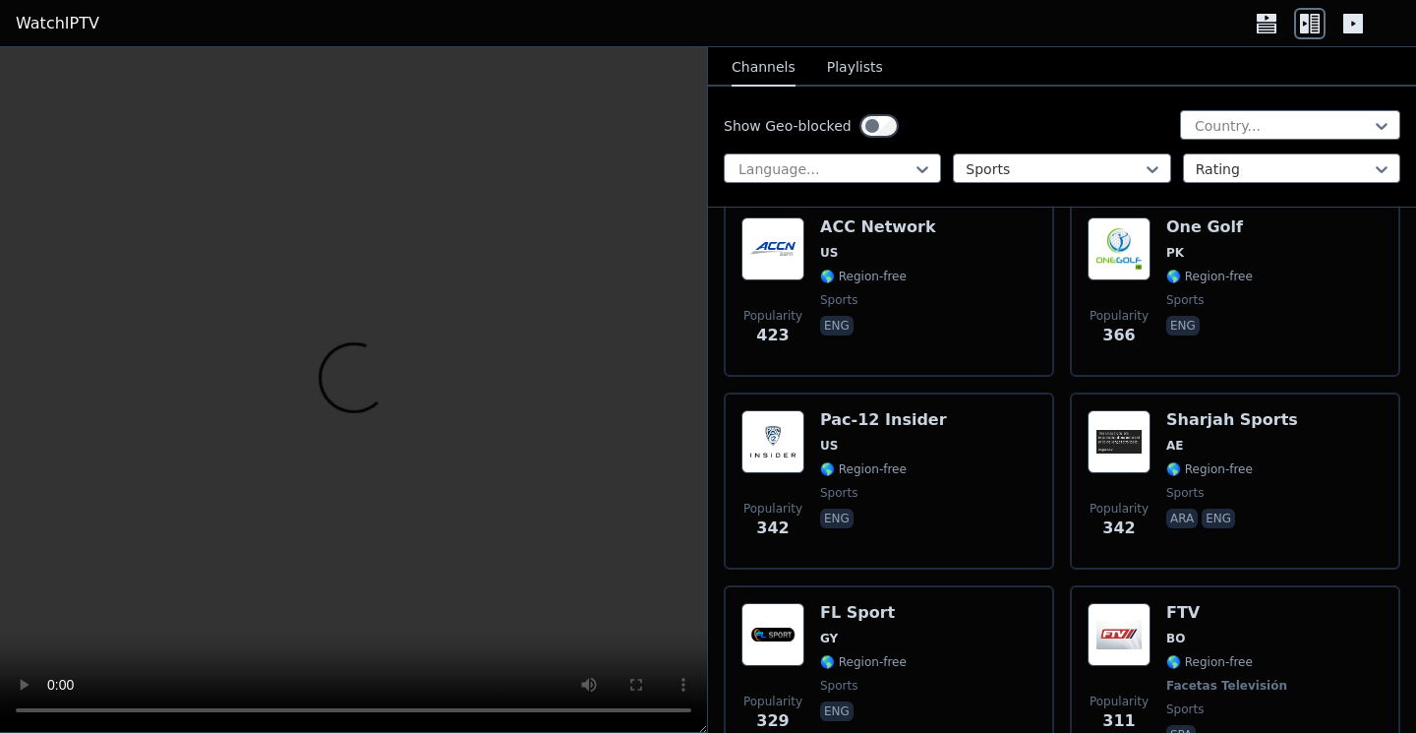
scroll to position [4170, 0]
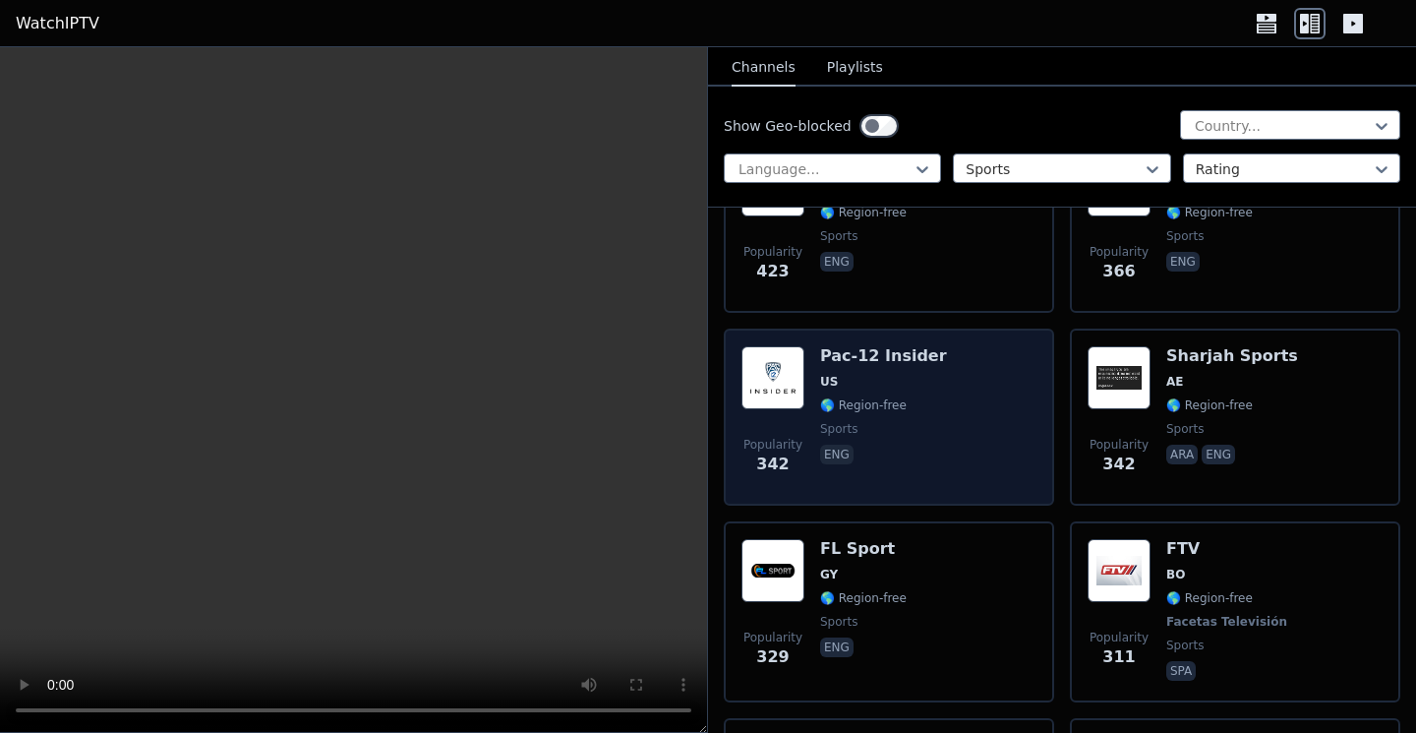
click at [883, 447] on span "eng" at bounding box center [883, 457] width 127 height 24
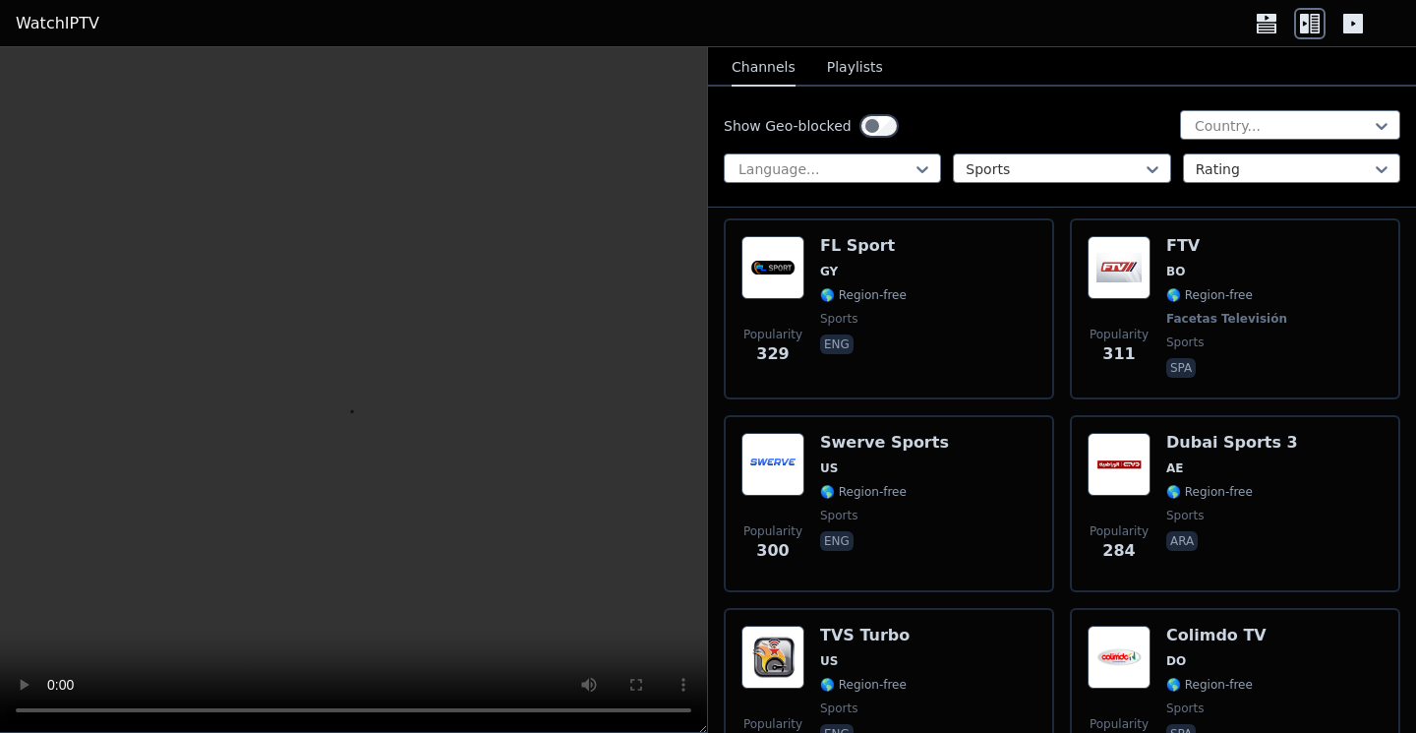
scroll to position [4771, 0]
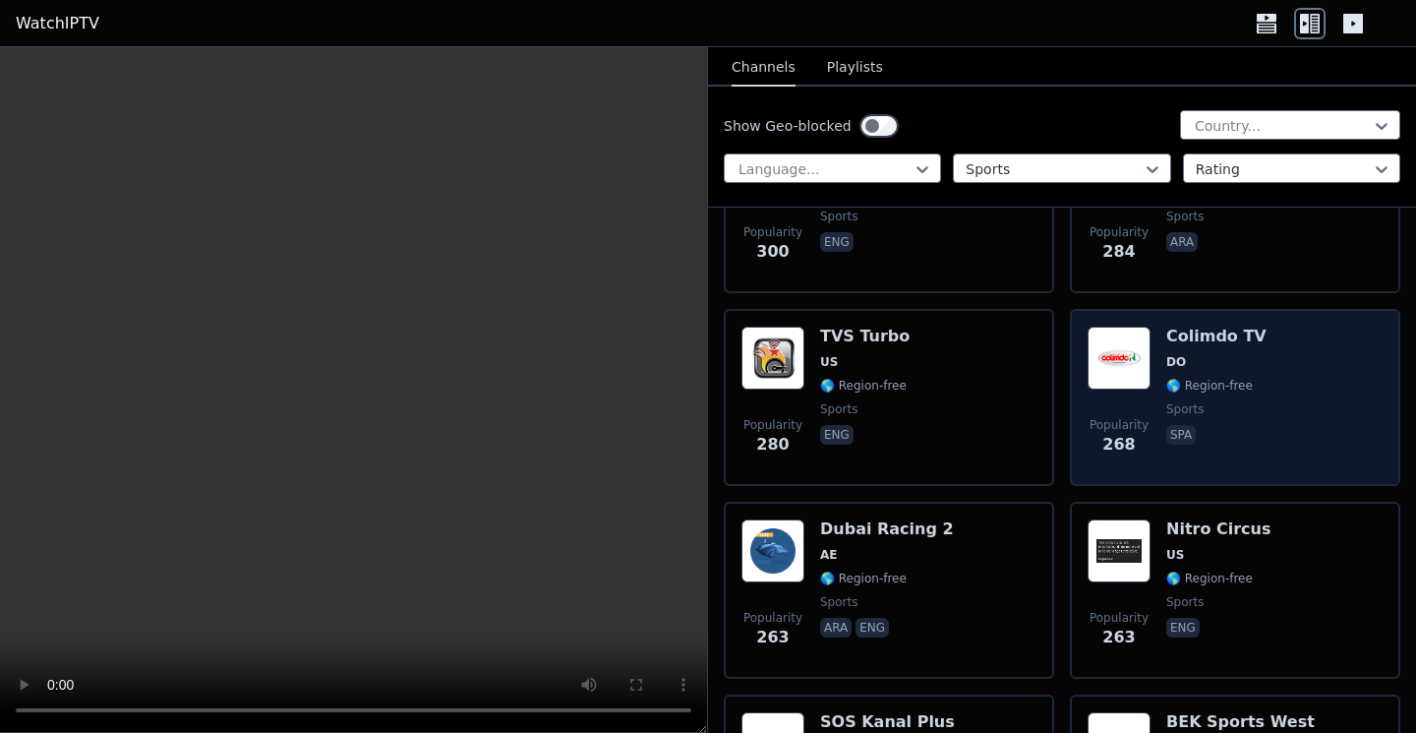
click at [1118, 400] on div "Popularity 268" at bounding box center [1119, 397] width 63 height 142
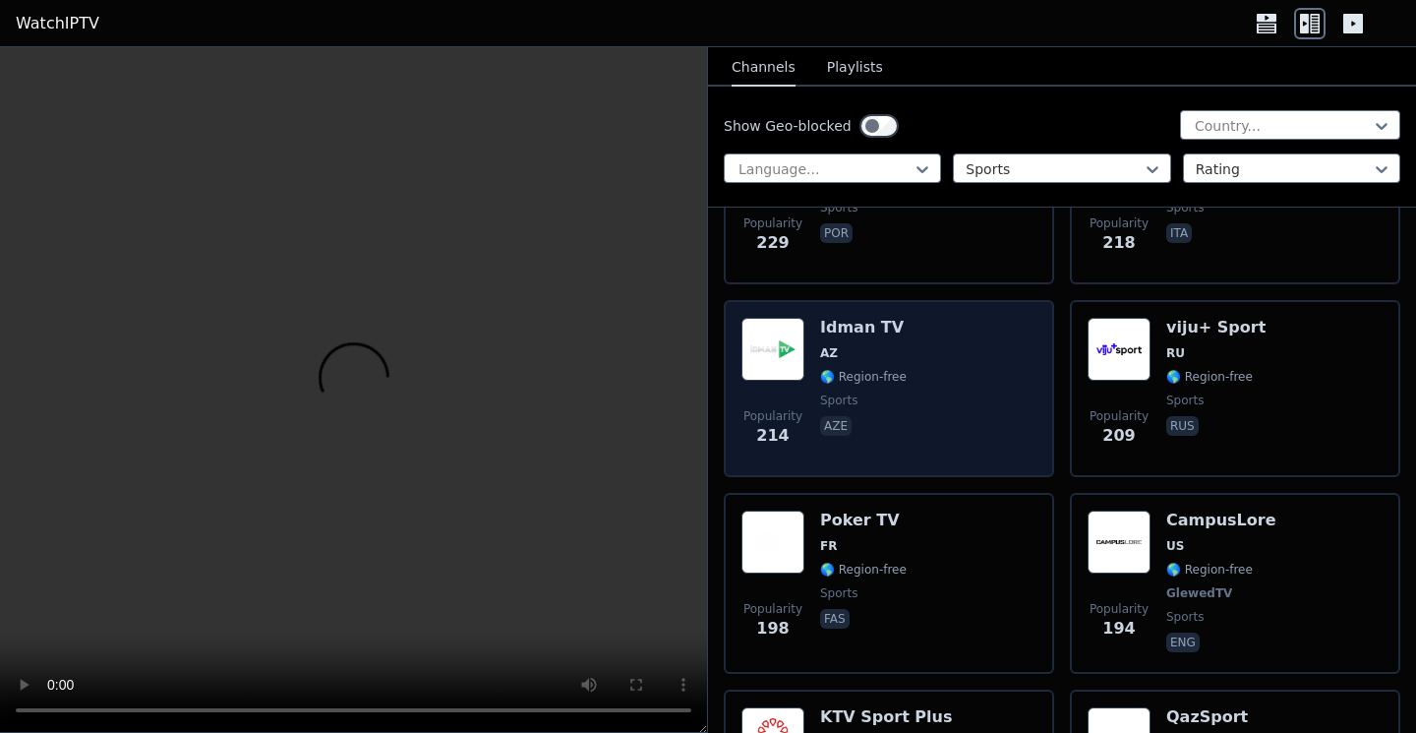
click at [884, 392] on span "sports" at bounding box center [863, 400] width 87 height 16
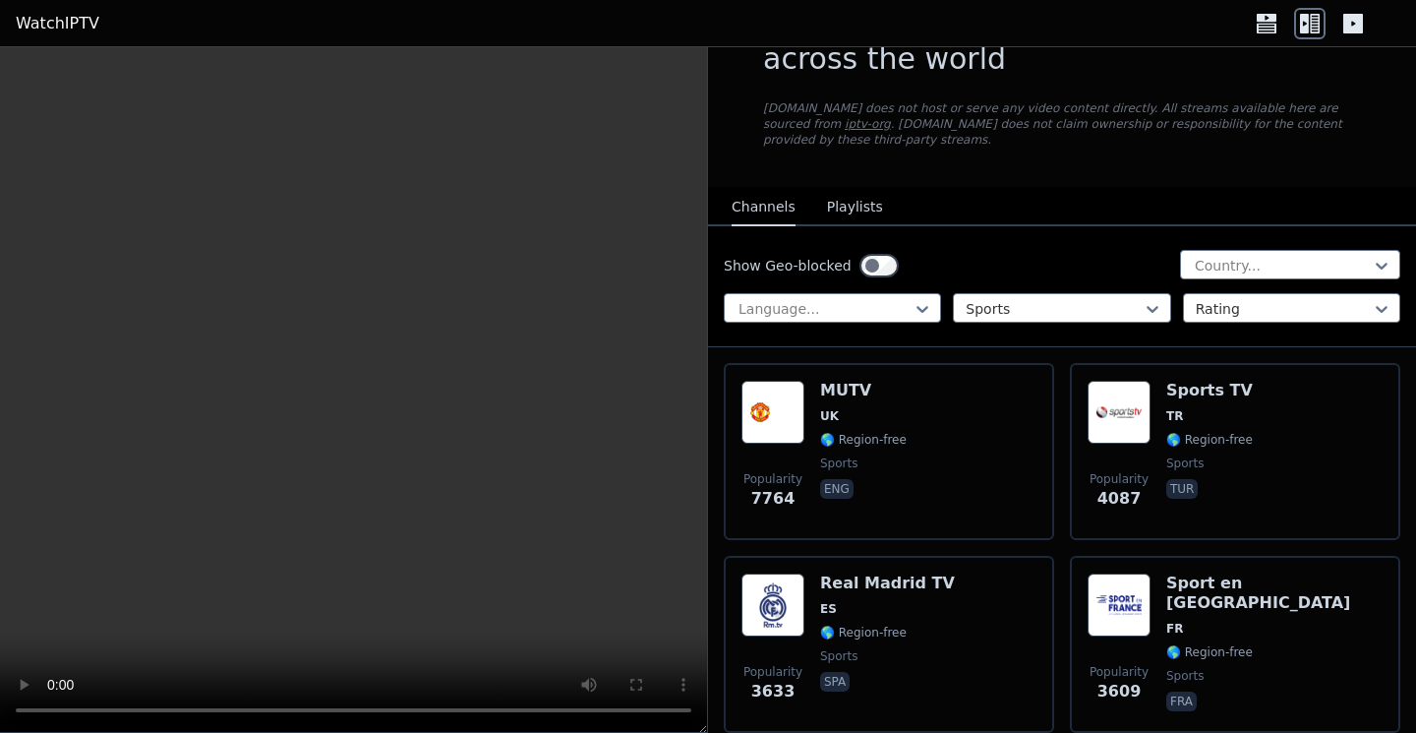
scroll to position [0, 0]
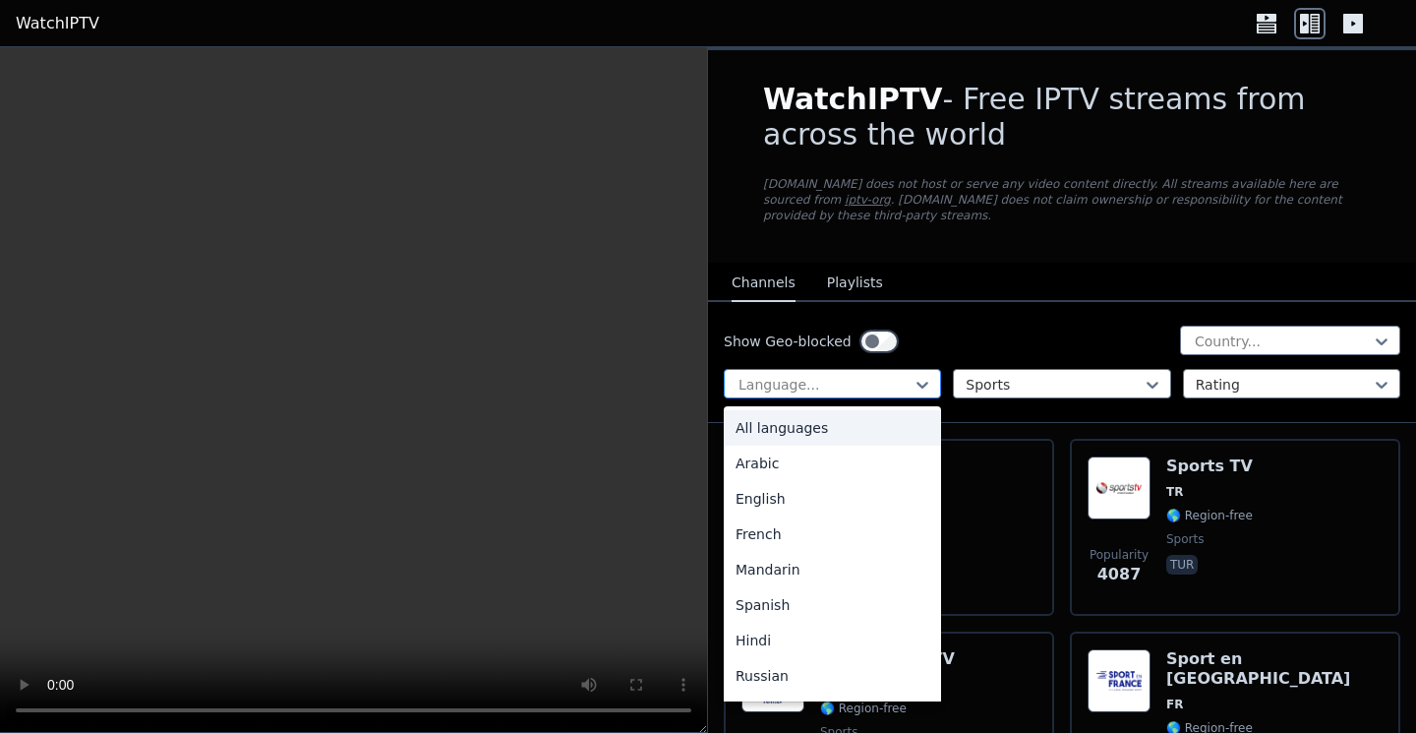
click at [877, 384] on div at bounding box center [825, 385] width 176 height 20
click at [809, 460] on div "Arabic" at bounding box center [832, 462] width 217 height 35
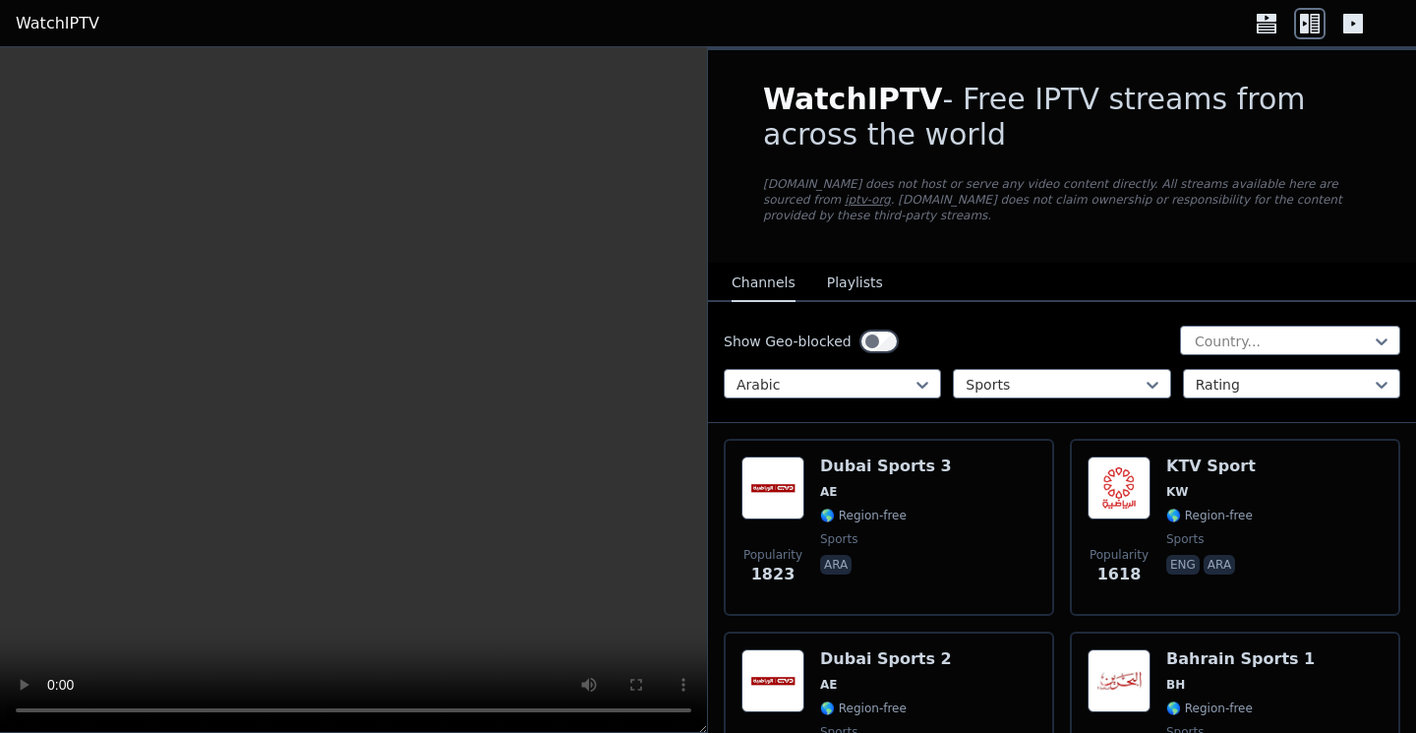
click at [850, 279] on button "Playlists" at bounding box center [855, 283] width 56 height 37
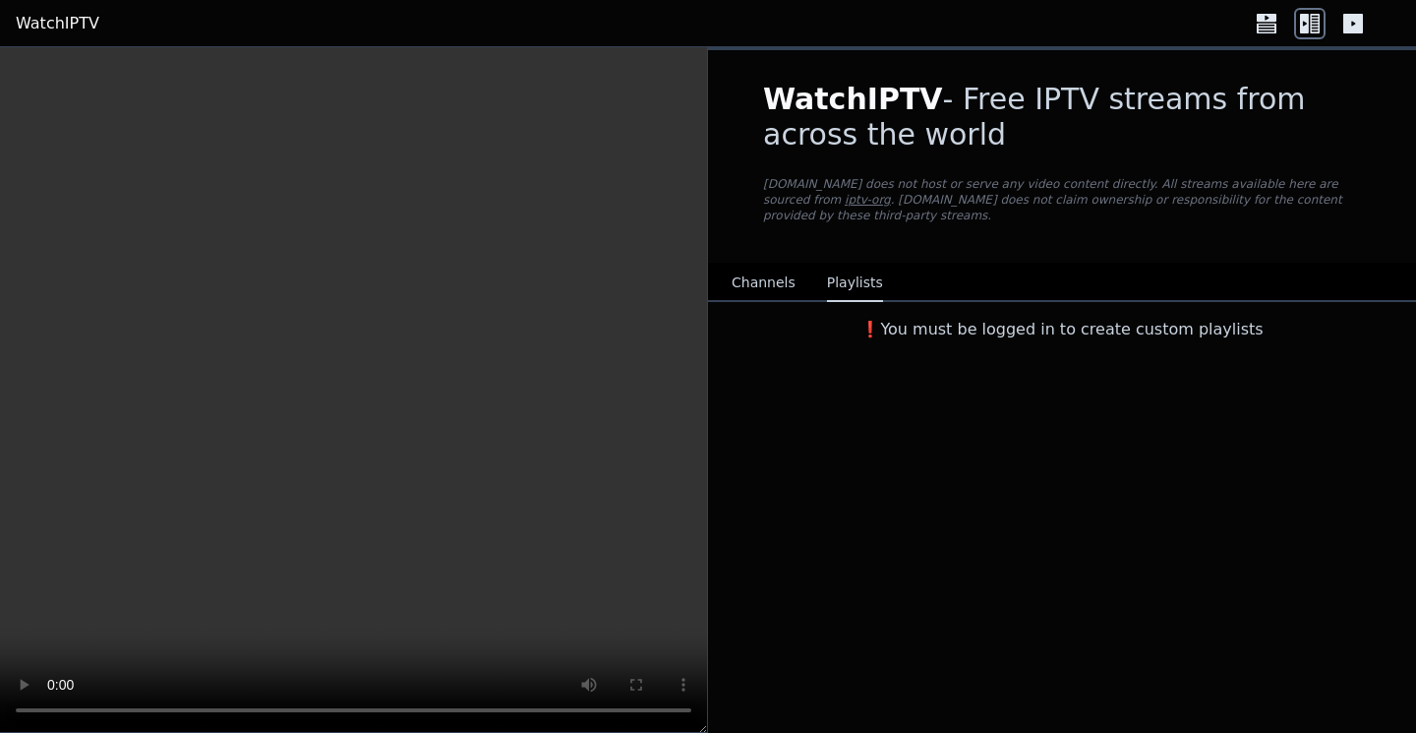
click at [719, 259] on div "WatchIPTV - Free IPTV streams from across the world [DOMAIN_NAME] does not host…" at bounding box center [1062, 199] width 708 height 299
